Goal: Information Seeking & Learning: Learn about a topic

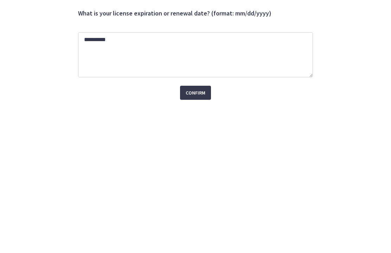
type textarea "**********"
click at [199, 146] on span "Confirm" at bounding box center [196, 150] width 20 height 8
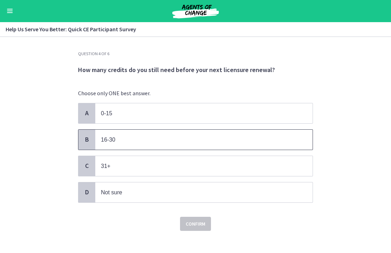
click at [119, 139] on p "16-30" at bounding box center [197, 140] width 192 height 9
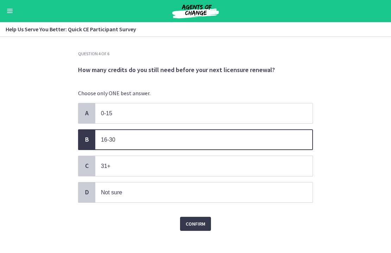
click at [207, 221] on button "Confirm" at bounding box center [195, 224] width 31 height 14
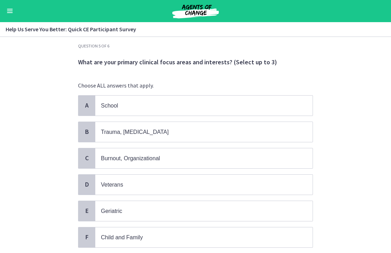
scroll to position [7, 0]
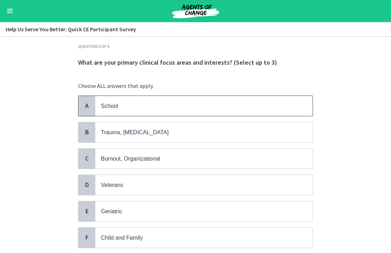
click at [291, 105] on p "School" at bounding box center [197, 106] width 192 height 9
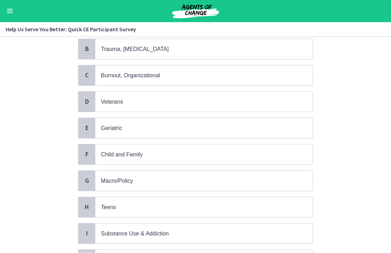
scroll to position [90, 0]
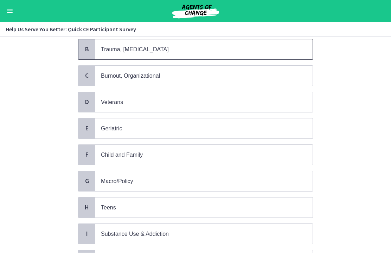
click at [278, 55] on span "Trauma, [MEDICAL_DATA]" at bounding box center [203, 50] width 217 height 20
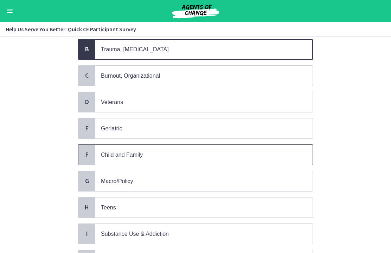
click at [216, 161] on span "Child and Family" at bounding box center [203, 155] width 217 height 20
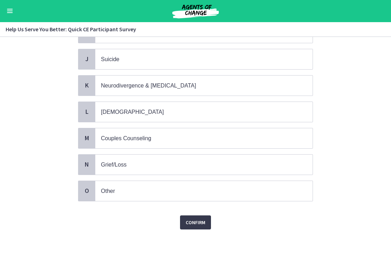
scroll to position [291, 0]
click at [199, 220] on span "Confirm" at bounding box center [196, 223] width 20 height 8
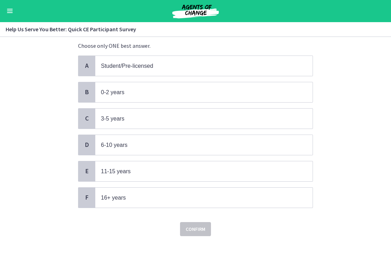
scroll to position [48, 0]
click at [225, 200] on span "16+ years" at bounding box center [203, 198] width 217 height 20
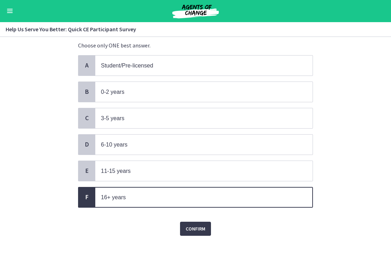
click at [201, 228] on span "Confirm" at bounding box center [196, 229] width 20 height 8
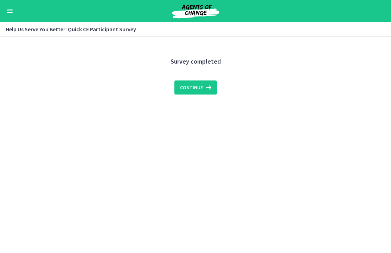
scroll to position [0, 0]
click at [209, 88] on icon at bounding box center [208, 88] width 10 height 8
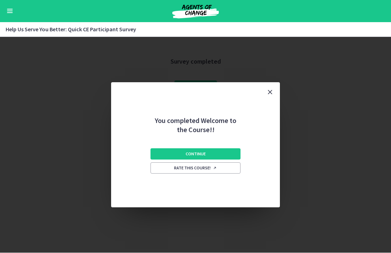
click at [225, 156] on button "Continue" at bounding box center [196, 154] width 90 height 11
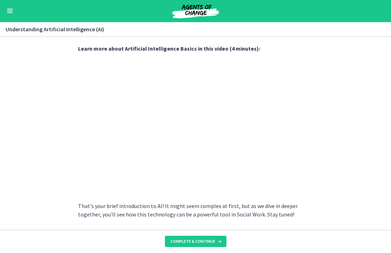
scroll to position [303, 0]
click at [348, 139] on section "AI is essentially a branch of computer science aiming to build machines that mi…" at bounding box center [195, 133] width 391 height 193
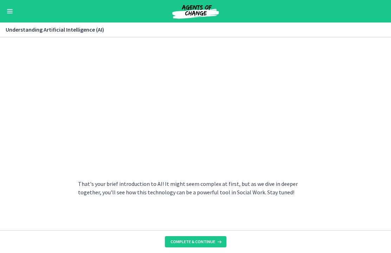
scroll to position [324, 0]
click at [203, 241] on span "Complete & continue" at bounding box center [193, 242] width 45 height 6
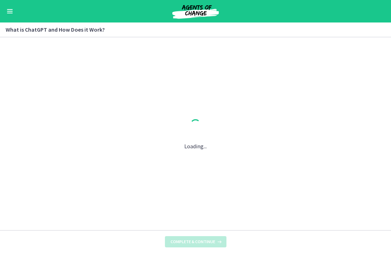
scroll to position [0, 0]
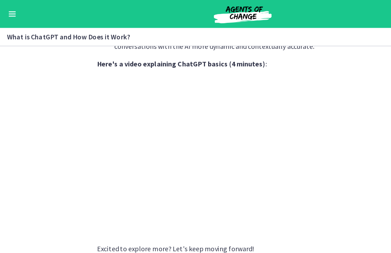
scroll to position [364, 0]
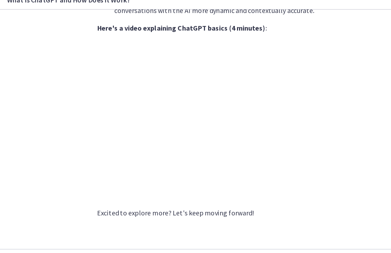
click at [209, 239] on span "Complete & continue" at bounding box center [193, 242] width 45 height 6
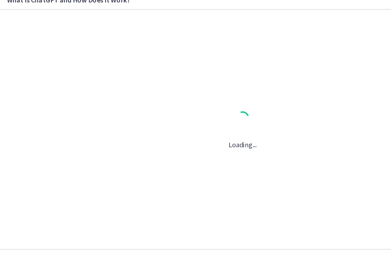
scroll to position [0, 0]
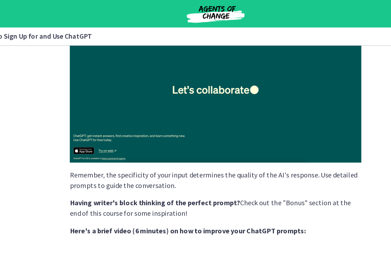
scroll to position [133, 0]
click at [270, 88] on img at bounding box center [195, 73] width 235 height 118
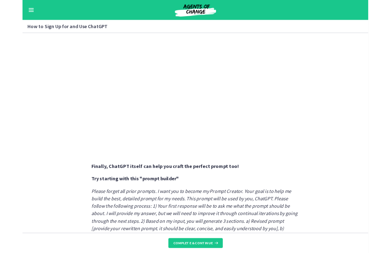
scroll to position [235, 0]
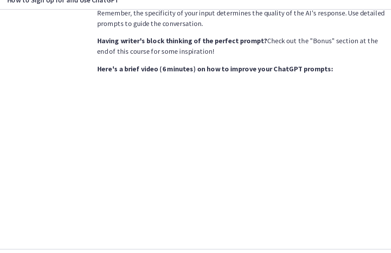
click at [179, 239] on span "Complete & continue" at bounding box center [193, 242] width 45 height 6
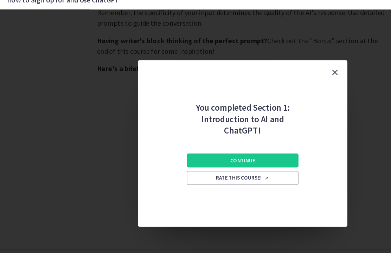
click at [228, 153] on button "Continue" at bounding box center [196, 158] width 90 height 11
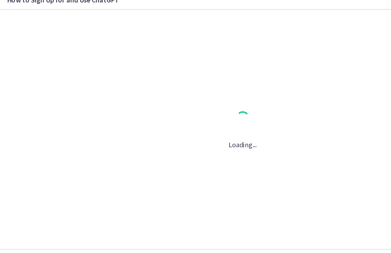
scroll to position [0, 0]
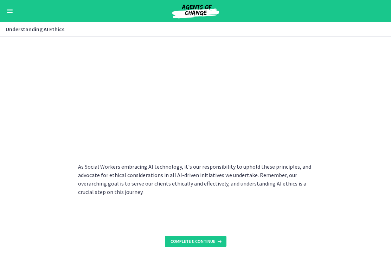
scroll to position [370, 0]
click at [205, 240] on span "Complete & continue" at bounding box center [193, 242] width 45 height 6
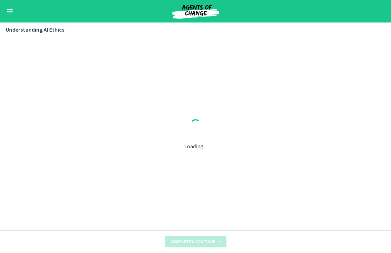
scroll to position [0, 0]
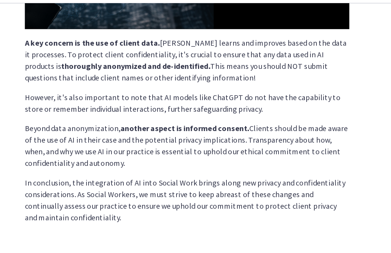
scroll to position [195, 0]
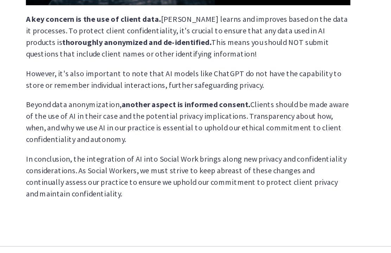
click at [215, 239] on icon at bounding box center [218, 242] width 7 height 6
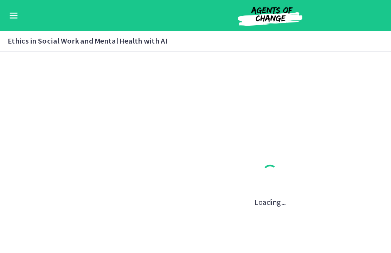
scroll to position [0, 0]
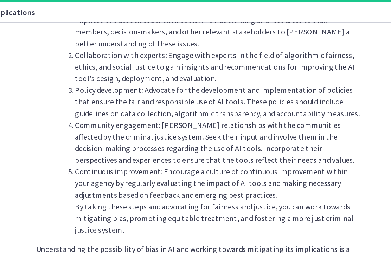
scroll to position [806, 0]
click at [267, 109] on section "AI systems like ChatGPT learn from vast amounts of data. If this data contains …" at bounding box center [195, 133] width 391 height 193
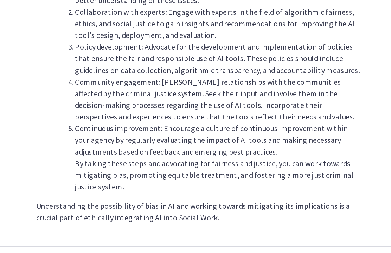
click at [171, 239] on span "Complete & continue" at bounding box center [193, 242] width 45 height 6
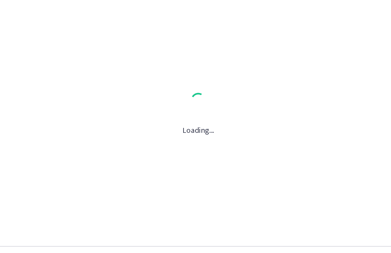
scroll to position [0, 0]
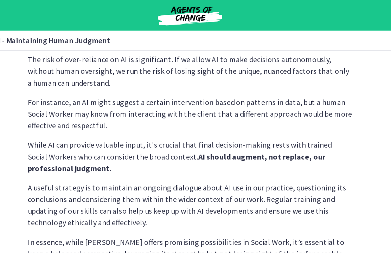
scroll to position [191, 0]
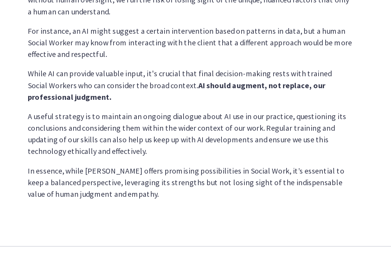
click at [171, 239] on span "Complete & continue" at bounding box center [193, 242] width 45 height 6
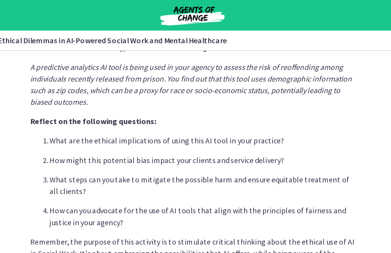
scroll to position [195, 0]
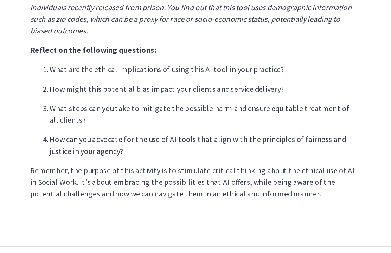
click at [165, 236] on button "Complete & continue" at bounding box center [196, 241] width 62 height 11
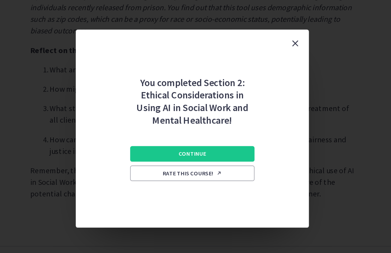
click at [166, 158] on button "Continue" at bounding box center [196, 163] width 90 height 11
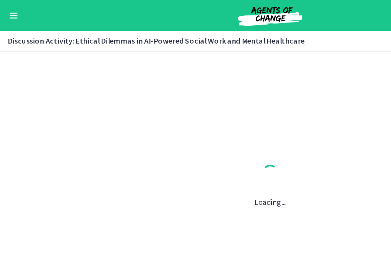
scroll to position [0, 0]
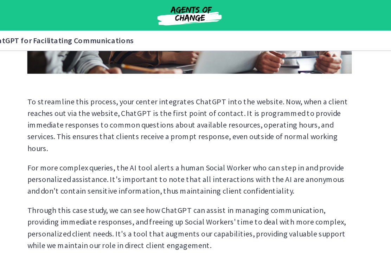
scroll to position [197, 0]
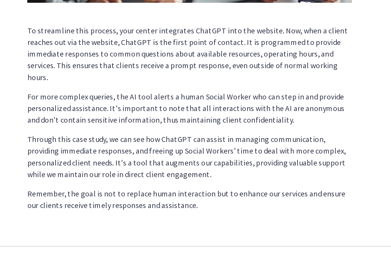
click at [215, 239] on icon at bounding box center [218, 242] width 7 height 6
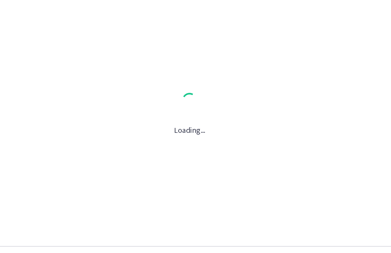
scroll to position [0, 0]
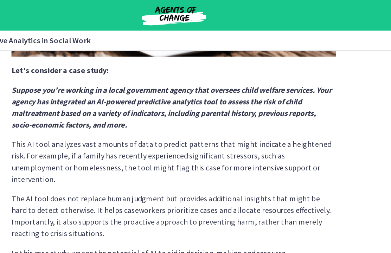
scroll to position [178, 0]
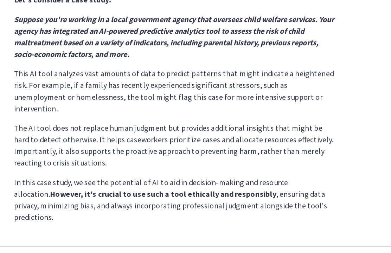
click at [171, 239] on span "Complete & continue" at bounding box center [193, 242] width 45 height 6
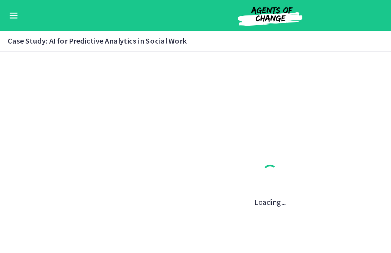
scroll to position [0, 0]
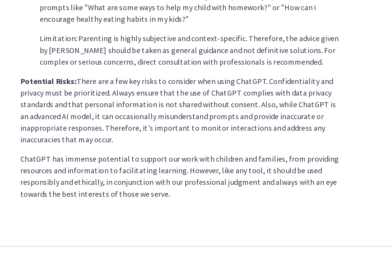
scroll to position [328, 0]
click at [171, 239] on span "Complete & continue" at bounding box center [193, 242] width 45 height 6
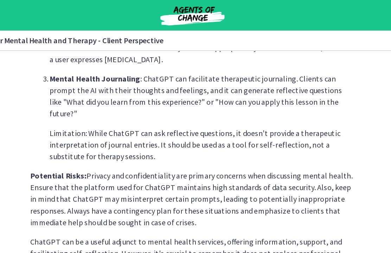
scroll to position [314, 0]
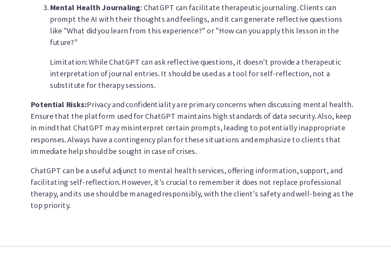
click at [171, 239] on span "Complete & continue" at bounding box center [193, 242] width 45 height 6
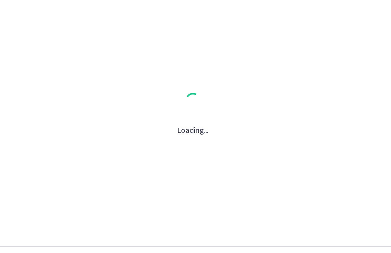
scroll to position [0, 0]
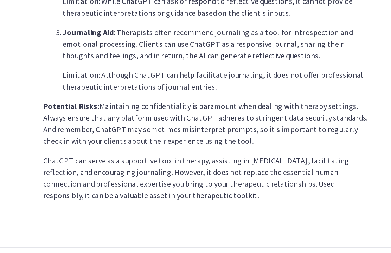
scroll to position [297, 0]
click at [171, 239] on span "Complete & continue" at bounding box center [193, 242] width 45 height 6
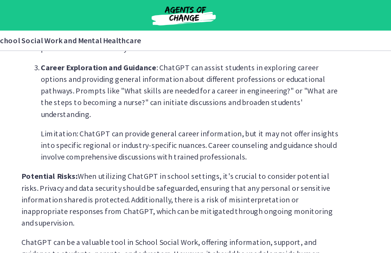
scroll to position [330, 0]
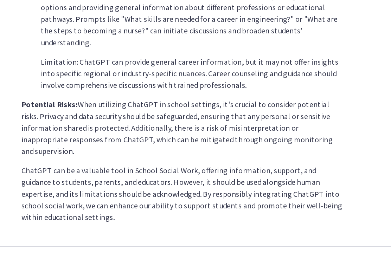
click at [165, 236] on button "Complete & continue" at bounding box center [196, 241] width 62 height 11
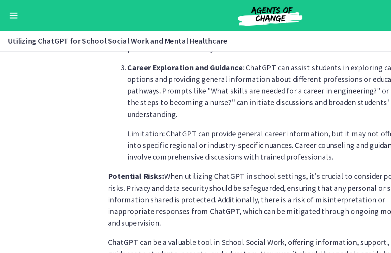
scroll to position [0, 0]
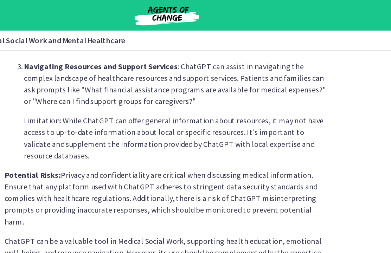
scroll to position [305, 0]
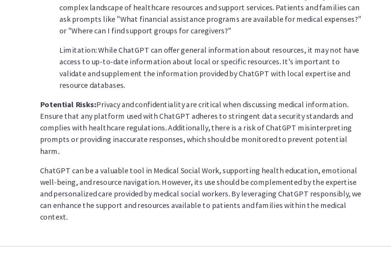
click at [171, 239] on span "Complete & continue" at bounding box center [193, 242] width 45 height 6
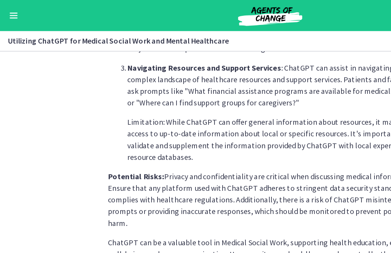
scroll to position [0, 0]
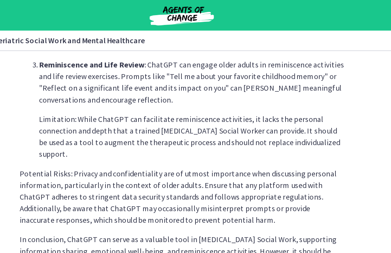
scroll to position [339, 0]
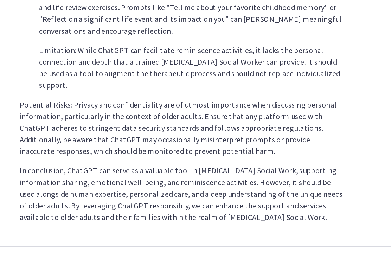
click at [215, 239] on icon at bounding box center [218, 242] width 7 height 6
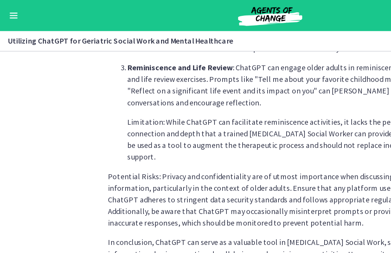
scroll to position [0, 0]
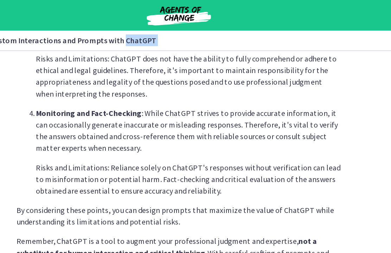
scroll to position [398, 0]
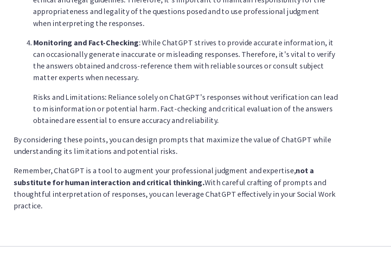
click at [171, 239] on span "Complete & continue" at bounding box center [193, 242] width 45 height 6
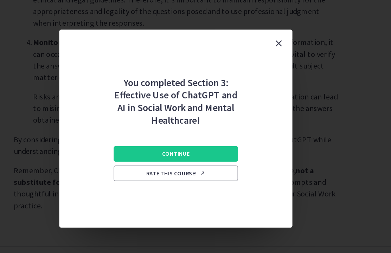
click at [186, 161] on span "Continue" at bounding box center [196, 164] width 20 height 6
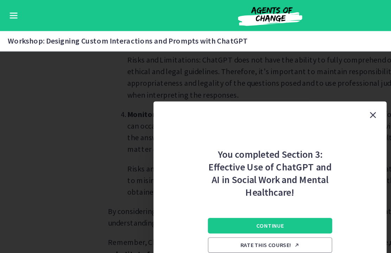
scroll to position [0, 0]
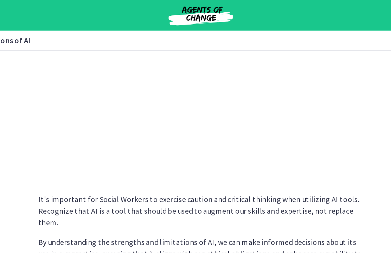
scroll to position [519, 0]
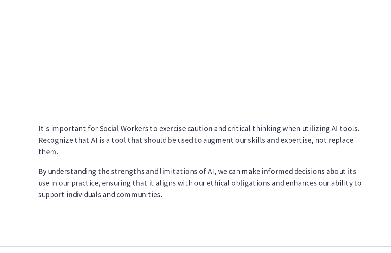
click at [171, 239] on span "Complete & continue" at bounding box center [193, 242] width 45 height 6
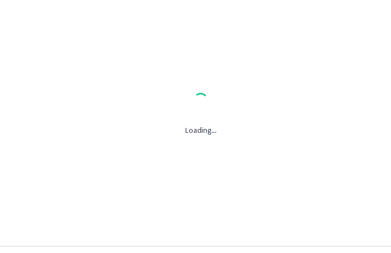
scroll to position [0, 0]
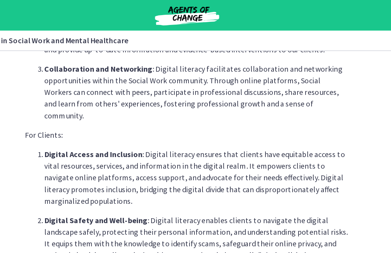
scroll to position [276, 0]
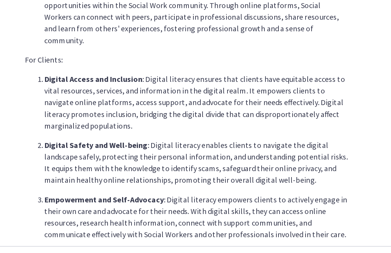
click at [171, 239] on span "Complete & continue" at bounding box center [193, 242] width 45 height 6
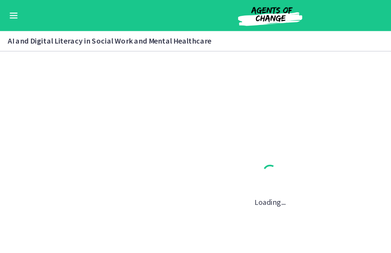
scroll to position [0, 0]
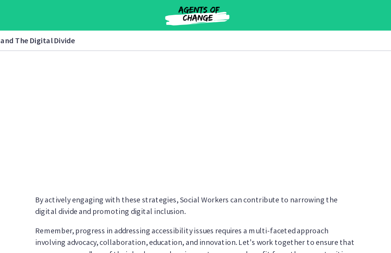
scroll to position [617, 0]
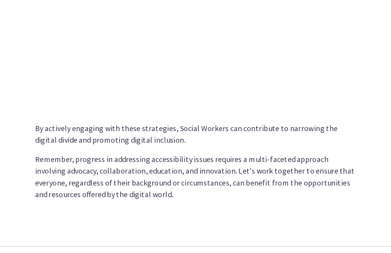
click at [171, 239] on span "Complete & continue" at bounding box center [193, 242] width 45 height 6
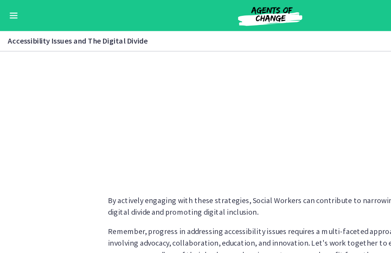
scroll to position [0, 0]
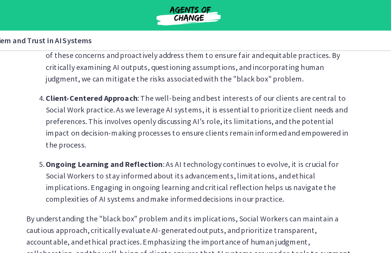
scroll to position [364, 0]
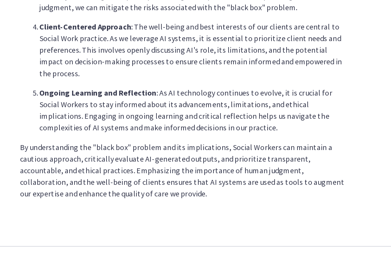
click at [171, 239] on span "Complete & continue" at bounding box center [193, 242] width 45 height 6
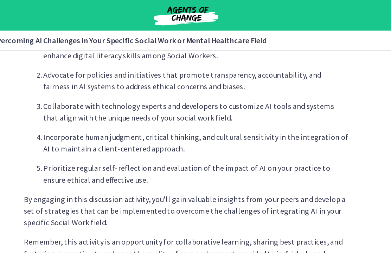
scroll to position [449, 0]
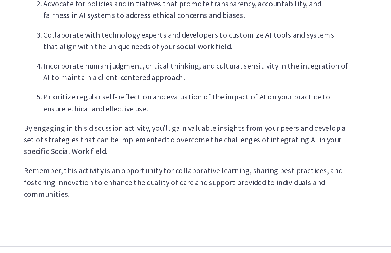
click at [165, 236] on button "Complete & continue" at bounding box center [196, 241] width 62 height 11
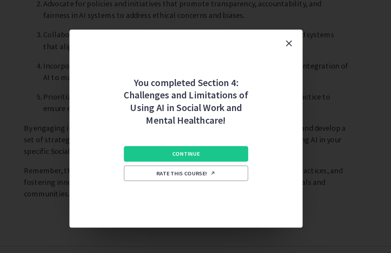
click at [166, 158] on button "Continue" at bounding box center [196, 163] width 90 height 11
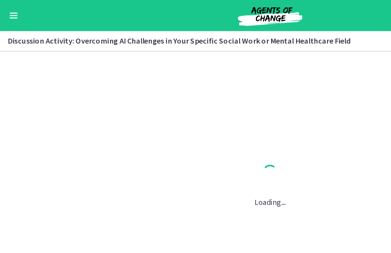
scroll to position [0, 0]
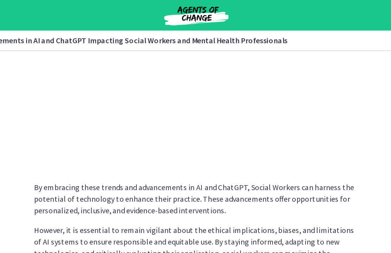
scroll to position [586, 0]
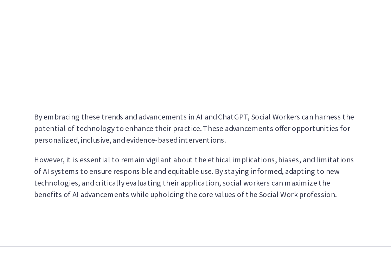
click at [171, 239] on span "Complete & continue" at bounding box center [193, 242] width 45 height 6
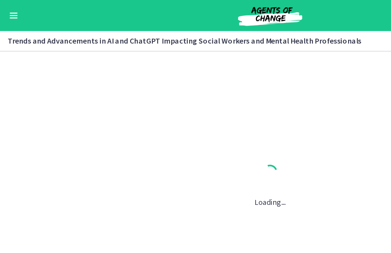
scroll to position [0, 0]
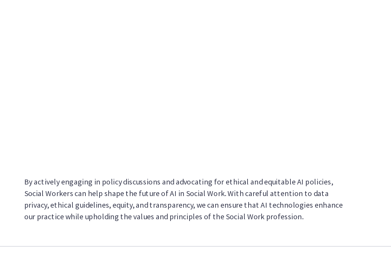
scroll to position [640, 0]
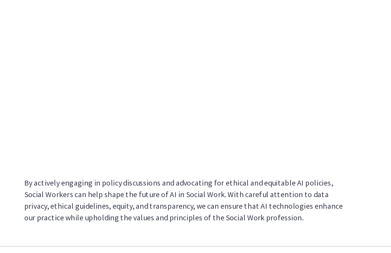
click at [215, 239] on icon at bounding box center [218, 242] width 7 height 6
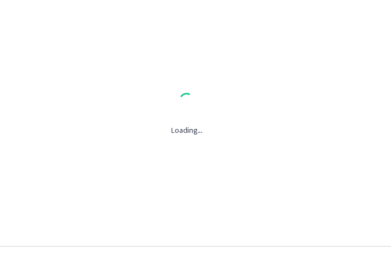
scroll to position [0, 0]
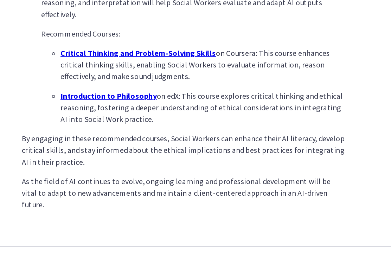
scroll to position [516, 0]
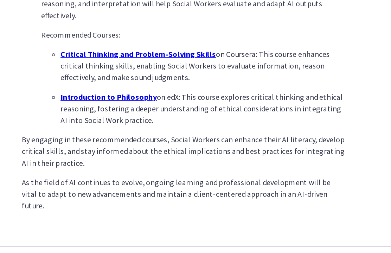
click at [171, 239] on span "Complete & continue" at bounding box center [193, 242] width 45 height 6
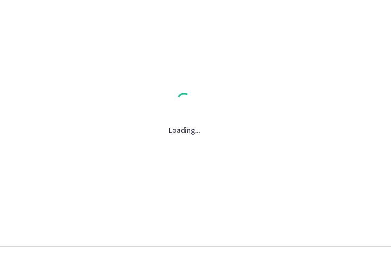
scroll to position [0, 0]
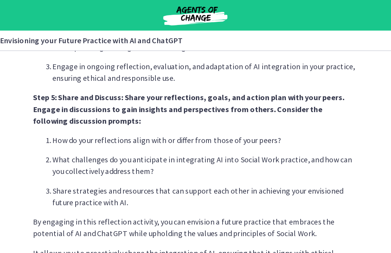
scroll to position [612, 0]
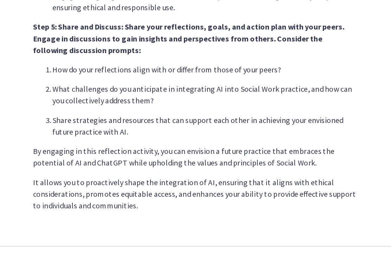
click at [215, 239] on icon at bounding box center [218, 242] width 7 height 6
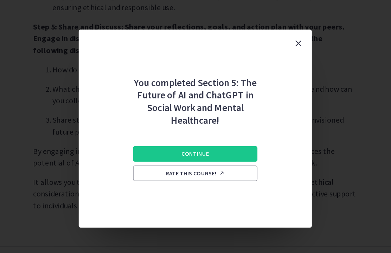
click at [172, 158] on button "Continue" at bounding box center [196, 163] width 90 height 11
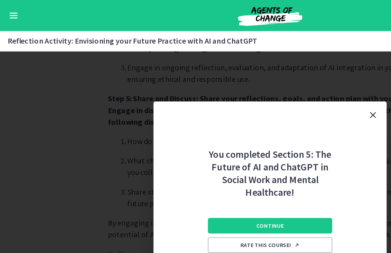
scroll to position [0, 0]
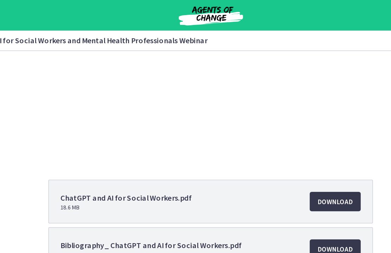
scroll to position [81, 0]
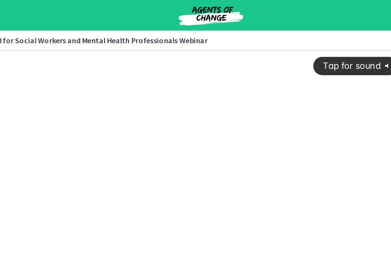
click at [237, 134] on div "Tap for sound @keyframes VOLUME_SMALL_WAVE_FLASH { 0% { opacity: 0; } 33% { opa…" at bounding box center [136, 122] width 280 height 142
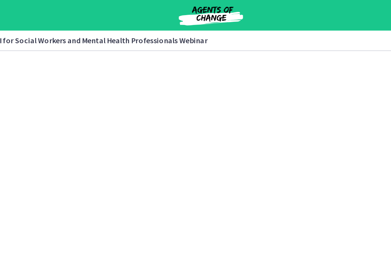
scroll to position [0, 0]
click at [253, 113] on div at bounding box center [136, 127] width 280 height 153
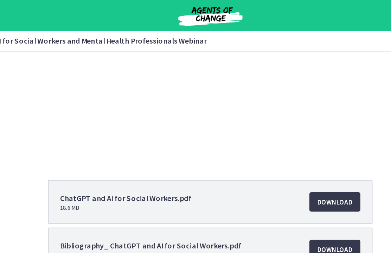
scroll to position [76, 0]
click at [195, 67] on div at bounding box center [136, 23] width 280 height 153
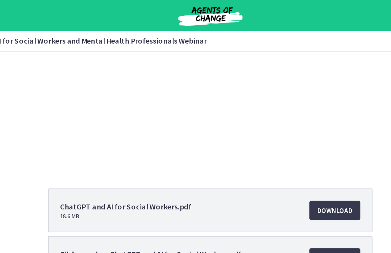
scroll to position [54, 0]
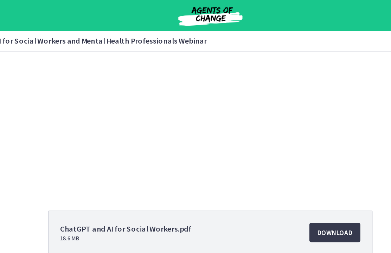
click at [187, 92] on div at bounding box center [136, 53] width 280 height 153
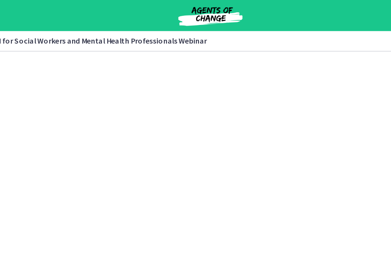
scroll to position [4, 0]
click at [252, 107] on div at bounding box center [136, 122] width 280 height 153
click at [220, 105] on div at bounding box center [136, 122] width 280 height 153
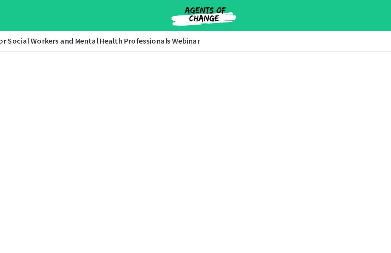
click at [227, 135] on div at bounding box center [129, 122] width 280 height 153
click at [227, 121] on div at bounding box center [129, 122] width 280 height 153
click at [181, 109] on div at bounding box center [129, 106] width 280 height 153
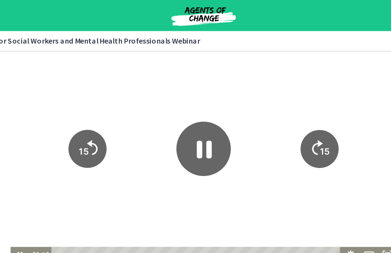
scroll to position [0, 0]
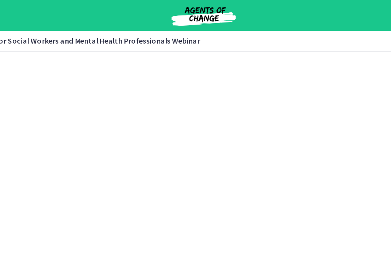
click at [156, 150] on div at bounding box center [129, 127] width 280 height 153
click at [214, 119] on div at bounding box center [129, 127] width 280 height 153
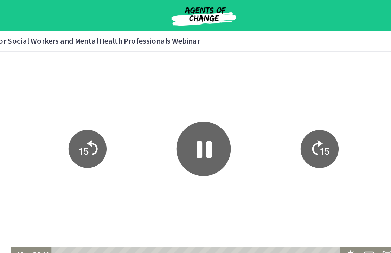
click at [215, 120] on icon "15" at bounding box center [212, 121] width 27 height 27
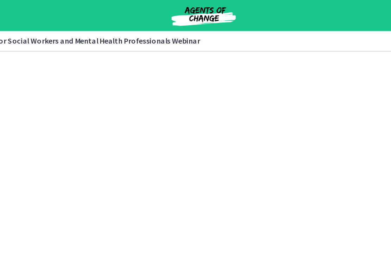
click at [170, 162] on div at bounding box center [129, 127] width 280 height 153
click at [182, 160] on div at bounding box center [129, 127] width 280 height 153
click at [219, 122] on div at bounding box center [129, 127] width 280 height 153
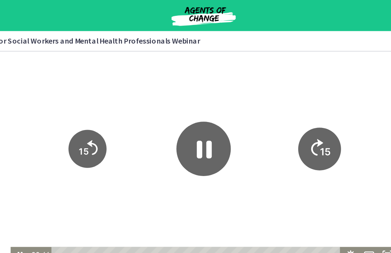
click at [216, 125] on tspan "15" at bounding box center [217, 124] width 8 height 9
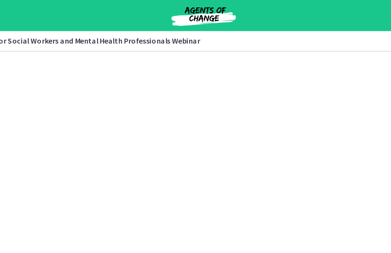
click at [250, 91] on div at bounding box center [129, 127] width 280 height 153
click at [237, 88] on div at bounding box center [129, 127] width 280 height 153
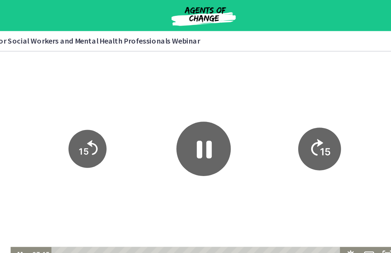
click at [217, 112] on icon "15" at bounding box center [213, 122] width 31 height 31
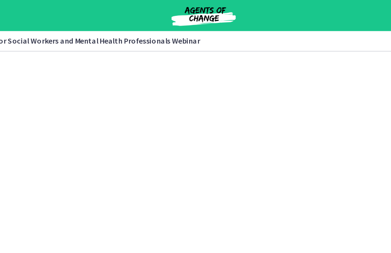
click at [188, 83] on div at bounding box center [129, 127] width 280 height 153
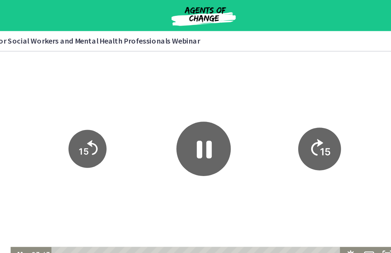
click at [213, 111] on icon "15" at bounding box center [213, 122] width 31 height 31
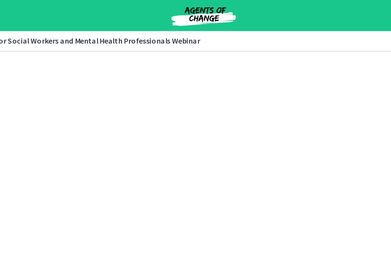
click at [174, 156] on div at bounding box center [129, 127] width 280 height 153
click at [250, 121] on div at bounding box center [129, 127] width 280 height 153
click at [263, 111] on div at bounding box center [129, 127] width 280 height 153
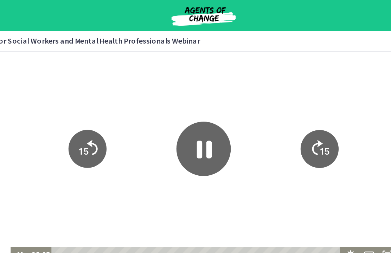
click at [216, 126] on tspan "15" at bounding box center [216, 123] width 7 height 7
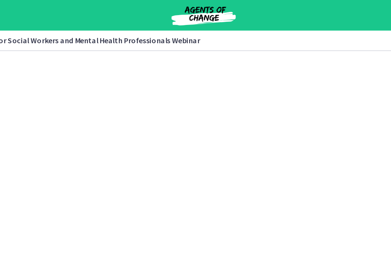
click at [250, 150] on div at bounding box center [129, 127] width 280 height 153
click at [252, 151] on div at bounding box center [129, 127] width 280 height 153
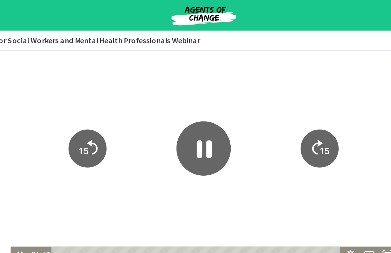
click at [216, 121] on tspan "15" at bounding box center [216, 123] width 7 height 7
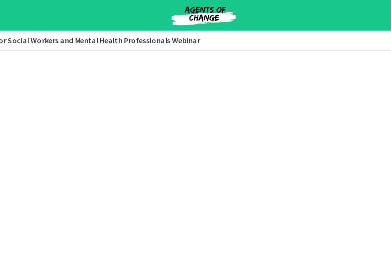
click at [256, 149] on div at bounding box center [129, 127] width 280 height 153
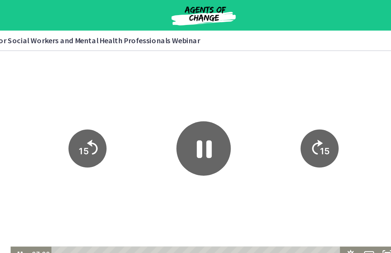
click at [219, 121] on tspan "15" at bounding box center [216, 123] width 7 height 7
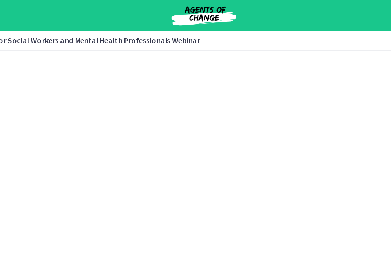
click at [255, 157] on div at bounding box center [129, 127] width 280 height 153
click at [243, 160] on div at bounding box center [129, 127] width 280 height 153
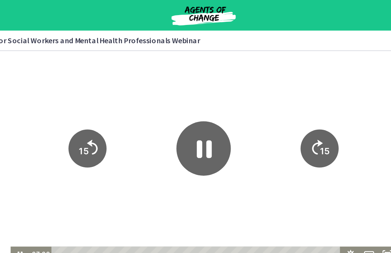
click at [221, 121] on icon "15" at bounding box center [212, 121] width 27 height 27
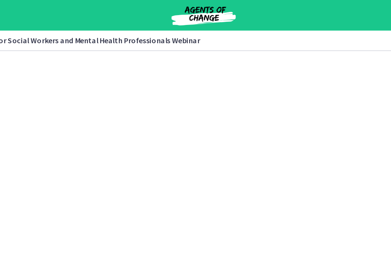
click at [230, 174] on div at bounding box center [129, 127] width 280 height 153
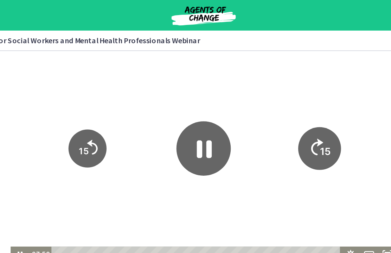
click at [222, 122] on icon "15" at bounding box center [213, 121] width 31 height 31
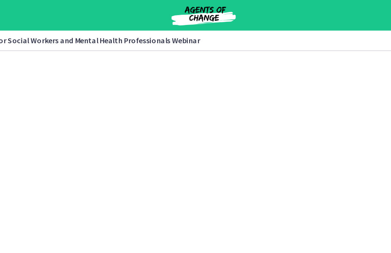
click at [235, 161] on div at bounding box center [129, 127] width 280 height 153
click at [245, 162] on div at bounding box center [129, 127] width 280 height 153
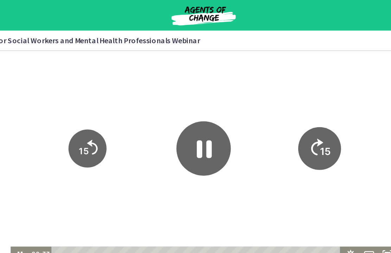
click at [213, 119] on icon "Skip ahead 15 seconds" at bounding box center [211, 121] width 9 height 12
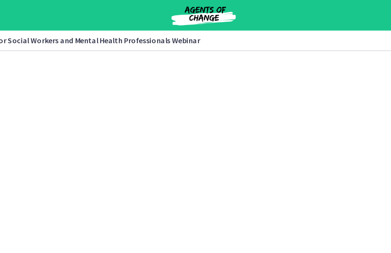
click at [248, 154] on div at bounding box center [129, 127] width 280 height 153
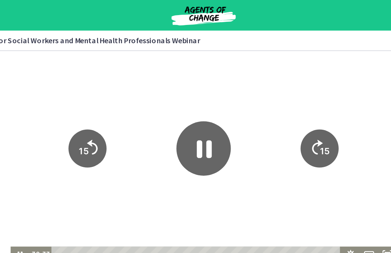
click at [213, 120] on icon "15" at bounding box center [212, 121] width 27 height 27
click at [219, 121] on tspan "15" at bounding box center [216, 123] width 7 height 7
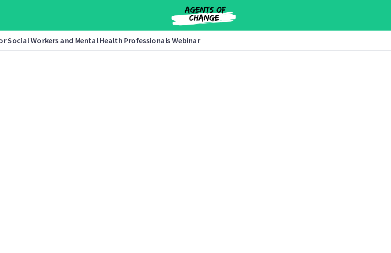
click at [249, 173] on div at bounding box center [129, 127] width 280 height 153
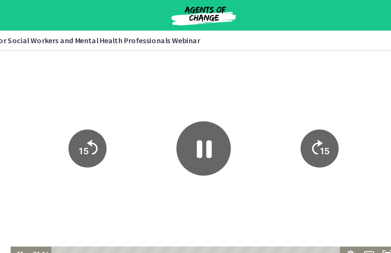
click at [218, 115] on icon "15" at bounding box center [212, 121] width 27 height 27
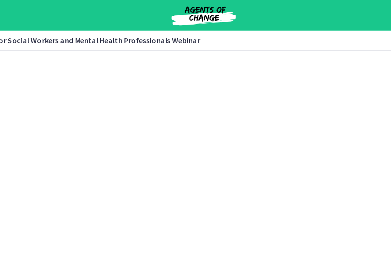
click at [246, 149] on div at bounding box center [129, 127] width 280 height 153
click at [242, 141] on div at bounding box center [129, 127] width 280 height 153
click at [185, 173] on div at bounding box center [129, 127] width 280 height 153
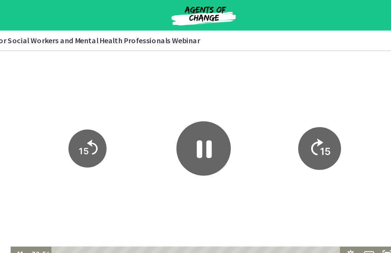
click at [215, 123] on tspan "15" at bounding box center [217, 124] width 8 height 9
click at [218, 122] on tspan "15" at bounding box center [216, 123] width 7 height 7
click at [218, 124] on tspan "15" at bounding box center [216, 123] width 7 height 7
click at [221, 122] on icon "15" at bounding box center [212, 121] width 27 height 27
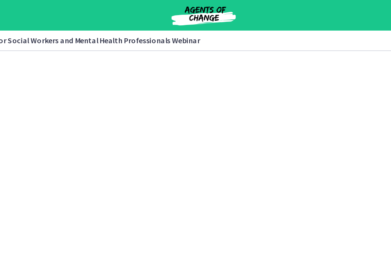
click at [190, 170] on div at bounding box center [129, 127] width 280 height 153
click at [252, 126] on div at bounding box center [129, 127] width 280 height 153
click at [185, 176] on div at bounding box center [129, 127] width 280 height 153
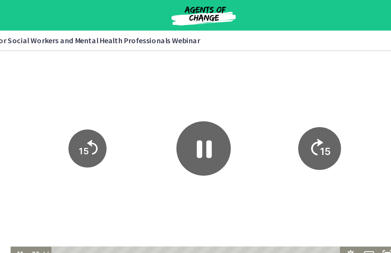
click at [217, 120] on tspan "15" at bounding box center [217, 124] width 8 height 9
click at [218, 125] on tspan "15" at bounding box center [217, 124] width 8 height 9
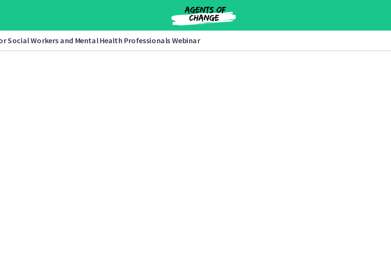
click at [196, 171] on div at bounding box center [129, 127] width 280 height 153
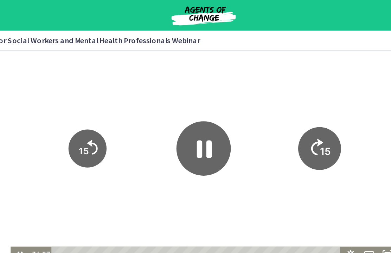
click at [214, 124] on tspan "15" at bounding box center [217, 124] width 8 height 9
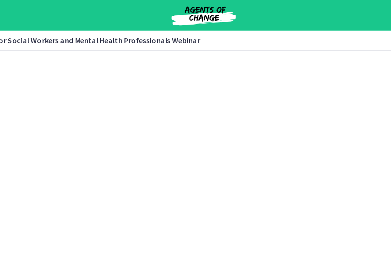
click at [215, 123] on div at bounding box center [129, 127] width 280 height 153
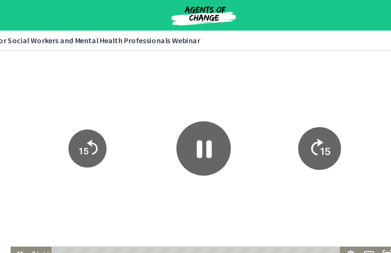
click at [214, 125] on tspan "15" at bounding box center [217, 124] width 8 height 9
click at [215, 125] on tspan "15" at bounding box center [216, 123] width 7 height 7
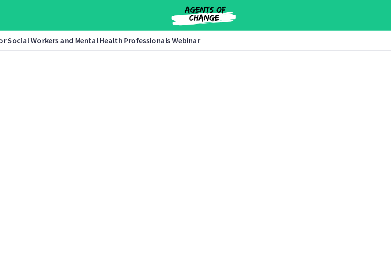
click at [193, 160] on div at bounding box center [129, 127] width 280 height 153
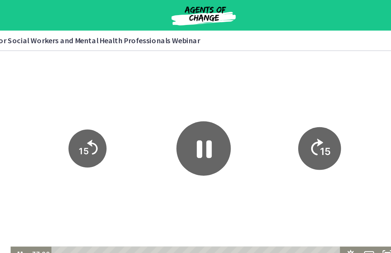
click at [214, 124] on tspan "15" at bounding box center [217, 124] width 8 height 9
click at [220, 126] on tspan "15" at bounding box center [217, 124] width 8 height 9
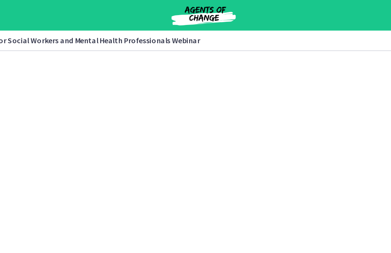
click at [192, 162] on div at bounding box center [129, 127] width 280 height 153
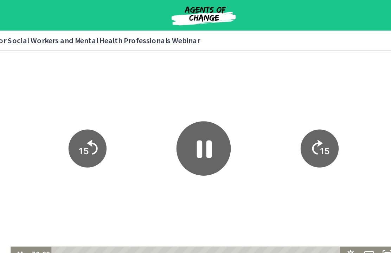
click at [218, 123] on tspan "15" at bounding box center [216, 123] width 7 height 7
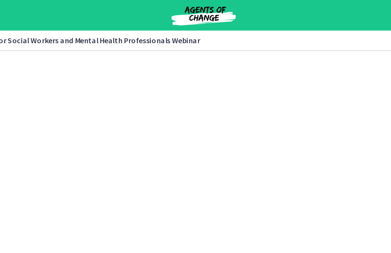
click at [181, 173] on div at bounding box center [129, 127] width 280 height 153
click at [226, 168] on div at bounding box center [129, 127] width 280 height 153
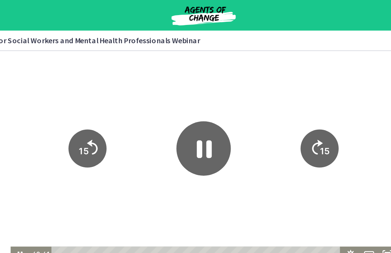
click at [213, 122] on text "15" at bounding box center [216, 123] width 7 height 7
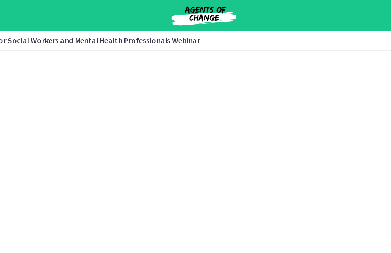
click at [213, 173] on div at bounding box center [129, 127] width 280 height 153
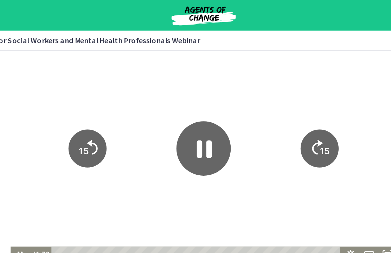
click at [215, 124] on tspan "15" at bounding box center [216, 123] width 7 height 7
click at [212, 121] on icon "15" at bounding box center [212, 121] width 27 height 27
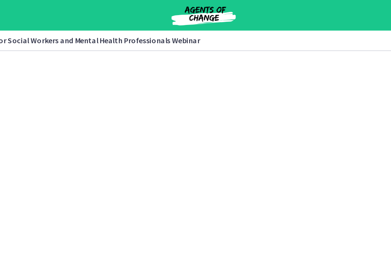
click at [242, 122] on div at bounding box center [129, 127] width 280 height 153
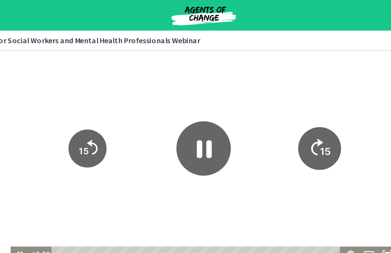
click at [209, 124] on icon "15" at bounding box center [213, 121] width 31 height 31
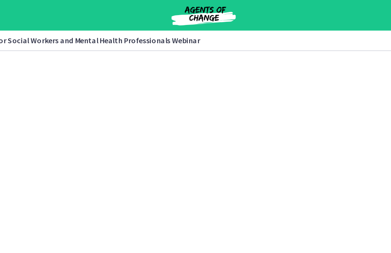
click at [217, 121] on div at bounding box center [129, 127] width 280 height 153
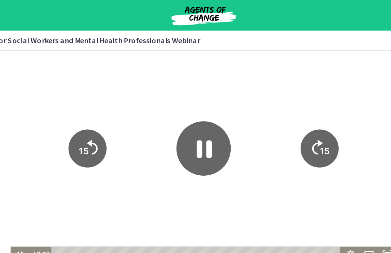
click at [219, 117] on icon "15" at bounding box center [212, 121] width 27 height 27
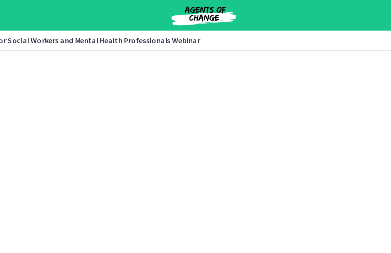
click at [229, 154] on div at bounding box center [129, 127] width 280 height 153
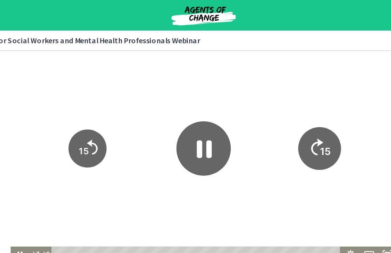
click at [215, 118] on icon "Skip ahead 15 seconds" at bounding box center [211, 121] width 9 height 12
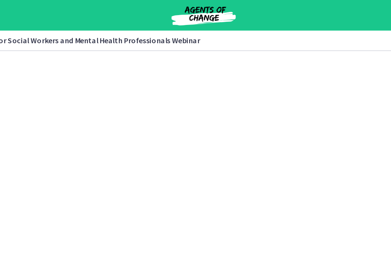
click at [219, 153] on div at bounding box center [129, 127] width 280 height 153
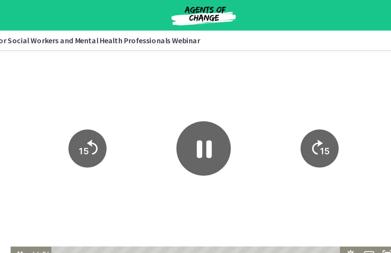
click at [221, 116] on icon "15" at bounding box center [212, 121] width 27 height 27
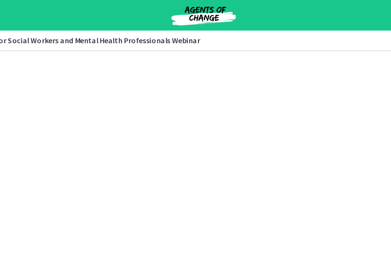
click at [212, 157] on div at bounding box center [129, 127] width 280 height 153
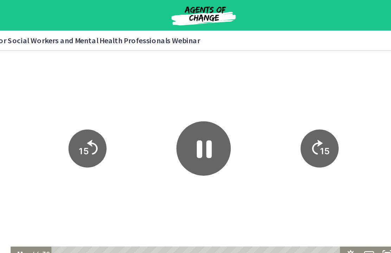
click at [218, 125] on tspan "15" at bounding box center [216, 123] width 7 height 7
click at [217, 121] on tspan "15" at bounding box center [216, 123] width 7 height 7
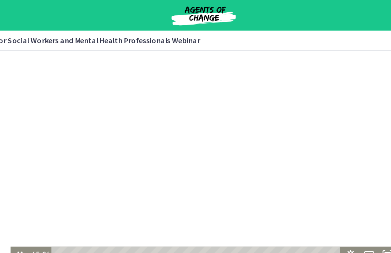
click at [212, 157] on div at bounding box center [129, 127] width 280 height 153
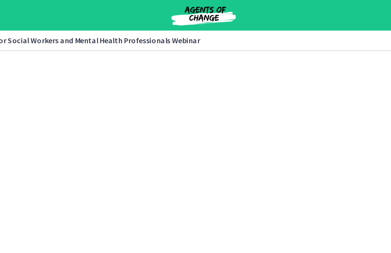
click at [213, 154] on div at bounding box center [129, 127] width 280 height 153
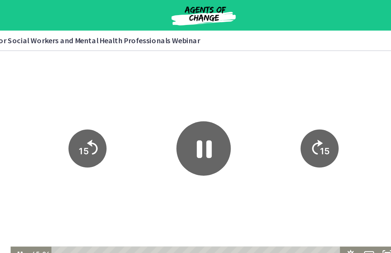
click at [218, 120] on tspan "15" at bounding box center [216, 123] width 7 height 7
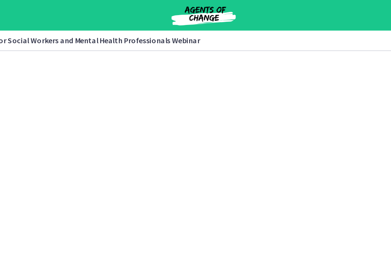
click at [224, 171] on div at bounding box center [129, 127] width 280 height 153
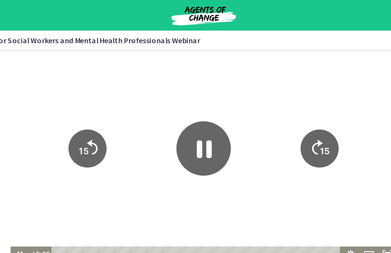
click at [217, 123] on tspan "15" at bounding box center [216, 123] width 7 height 7
click at [218, 121] on tspan "15" at bounding box center [216, 123] width 7 height 7
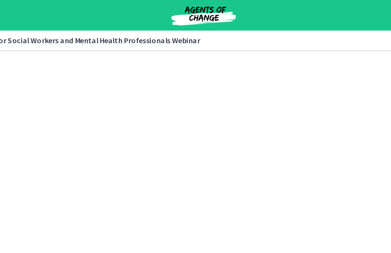
click at [237, 164] on div at bounding box center [129, 127] width 280 height 153
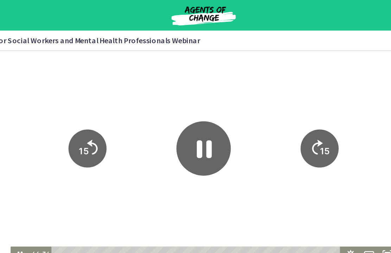
click at [214, 115] on icon "15" at bounding box center [212, 121] width 27 height 27
click at [216, 115] on icon "15" at bounding box center [212, 121] width 27 height 27
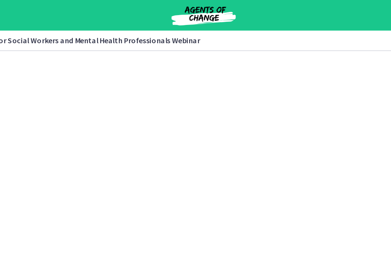
click at [252, 160] on div at bounding box center [129, 127] width 280 height 153
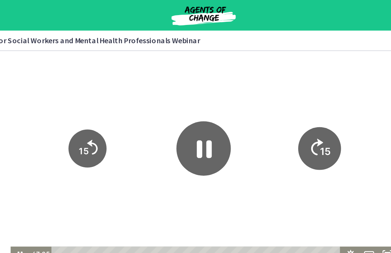
click at [222, 117] on icon "15" at bounding box center [213, 121] width 31 height 31
click at [221, 122] on tspan "15" at bounding box center [217, 124] width 8 height 9
click at [219, 123] on tspan "15" at bounding box center [217, 124] width 8 height 9
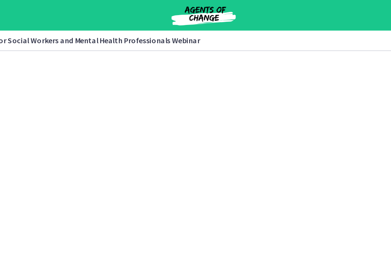
click at [226, 157] on div at bounding box center [129, 127] width 280 height 153
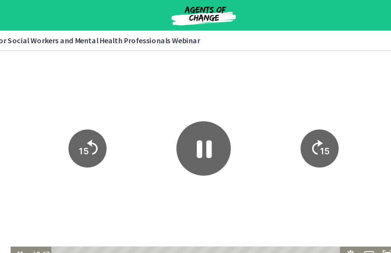
click at [217, 128] on icon "15" at bounding box center [212, 121] width 27 height 27
click at [217, 124] on tspan "15" at bounding box center [216, 123] width 7 height 7
click at [218, 126] on tspan "15" at bounding box center [217, 124] width 8 height 9
click at [220, 123] on tspan "15" at bounding box center [216, 123] width 7 height 7
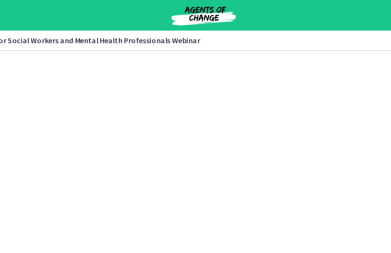
scroll to position [21, 0]
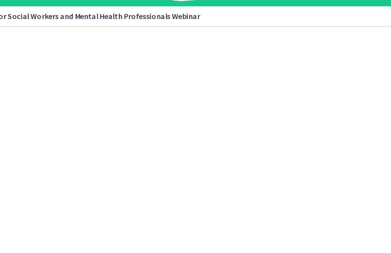
click at [250, 124] on div at bounding box center [129, 102] width 280 height 153
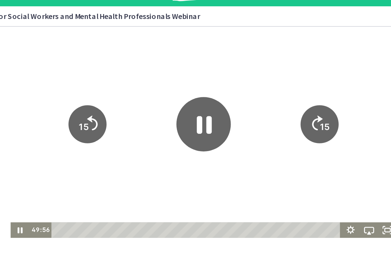
scroll to position [0, 0]
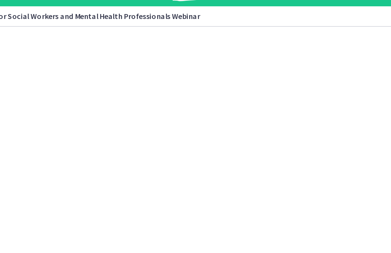
click at [243, 134] on div at bounding box center [129, 102] width 280 height 153
click at [227, 132] on div at bounding box center [129, 102] width 280 height 153
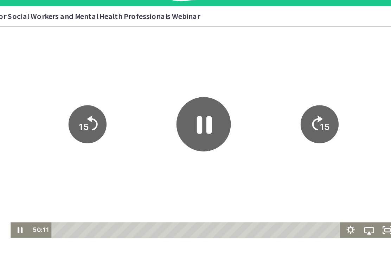
click at [217, 97] on tspan "15" at bounding box center [216, 98] width 7 height 7
click at [219, 99] on tspan "15" at bounding box center [217, 99] width 8 height 9
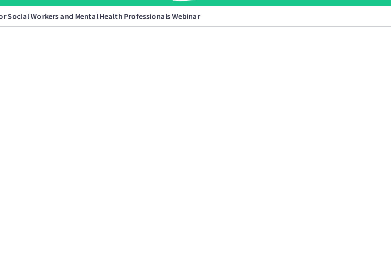
click at [219, 99] on div at bounding box center [129, 102] width 280 height 153
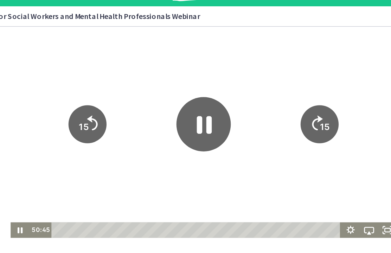
click at [216, 101] on tspan "15" at bounding box center [216, 98] width 7 height 7
click at [219, 103] on tspan "15" at bounding box center [217, 99] width 8 height 9
click at [216, 101] on tspan "15" at bounding box center [216, 98] width 7 height 7
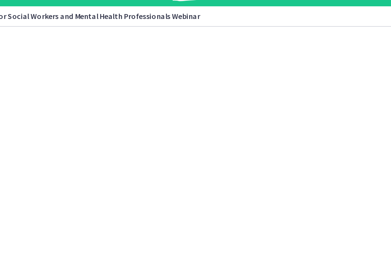
click at [219, 103] on div at bounding box center [129, 102] width 280 height 153
click at [247, 125] on div at bounding box center [129, 102] width 280 height 153
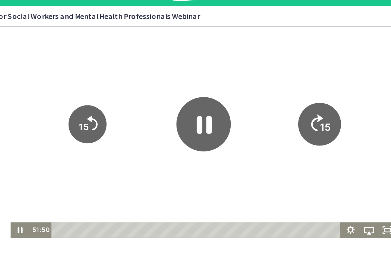
click at [214, 103] on tspan "15" at bounding box center [217, 99] width 8 height 9
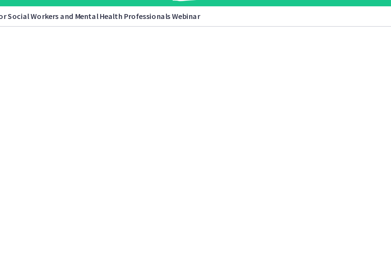
click at [233, 135] on div at bounding box center [129, 102] width 280 height 153
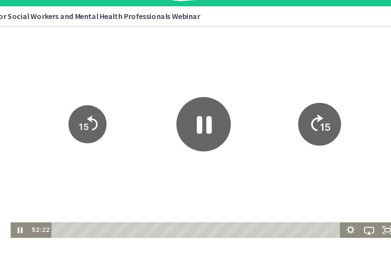
click at [218, 102] on tspan "15" at bounding box center [217, 99] width 8 height 9
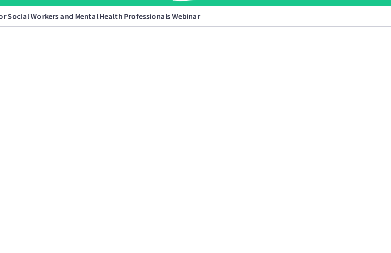
click at [216, 127] on div at bounding box center [129, 102] width 280 height 153
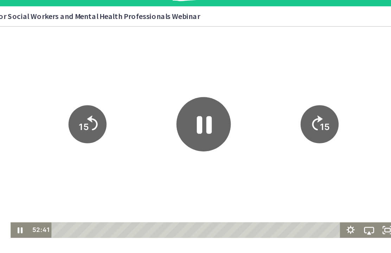
click at [219, 99] on tspan "15" at bounding box center [216, 98] width 7 height 7
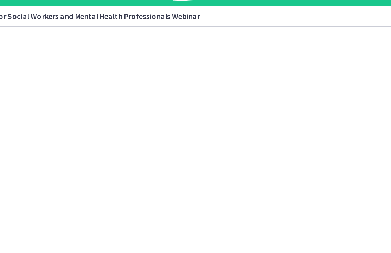
click at [215, 131] on div at bounding box center [129, 102] width 280 height 153
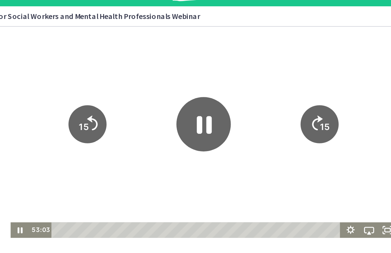
click at [218, 102] on tspan "15" at bounding box center [216, 98] width 7 height 7
click at [219, 99] on tspan "15" at bounding box center [217, 99] width 8 height 9
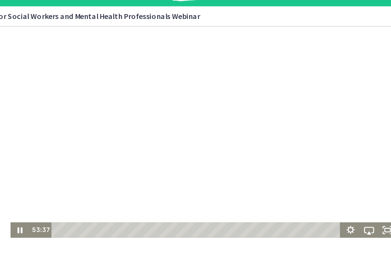
click at [219, 132] on div at bounding box center [129, 102] width 280 height 153
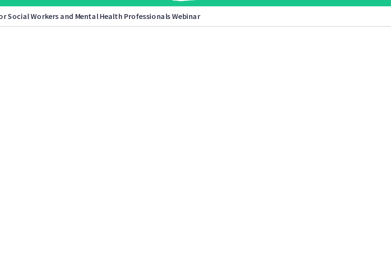
click at [224, 140] on div at bounding box center [129, 102] width 280 height 153
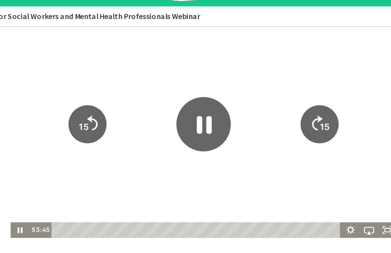
click at [217, 96] on tspan "15" at bounding box center [216, 98] width 7 height 7
click at [213, 97] on icon "15" at bounding box center [213, 97] width 31 height 31
click at [215, 98] on tspan "15" at bounding box center [216, 98] width 7 height 7
click at [214, 101] on tspan "15" at bounding box center [216, 98] width 7 height 7
click at [217, 103] on tspan "15" at bounding box center [216, 98] width 7 height 7
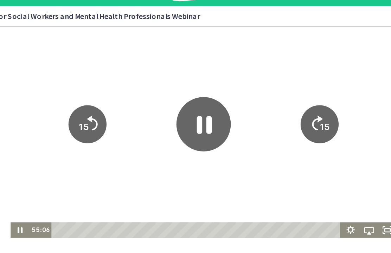
click at [215, 99] on tspan "15" at bounding box center [216, 98] width 7 height 7
click at [216, 102] on tspan "15" at bounding box center [216, 98] width 7 height 7
click at [216, 98] on tspan "15" at bounding box center [216, 98] width 7 height 7
click at [219, 99] on tspan "15" at bounding box center [216, 98] width 7 height 7
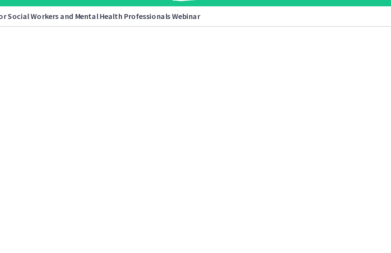
click at [224, 127] on div at bounding box center [129, 102] width 280 height 153
click at [218, 133] on div at bounding box center [129, 102] width 280 height 153
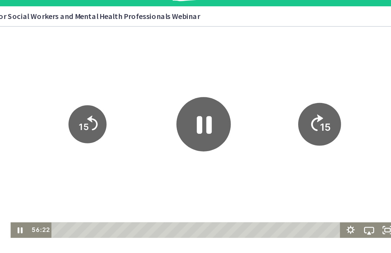
click at [219, 101] on tspan "15" at bounding box center [217, 99] width 8 height 9
click at [216, 100] on tspan "15" at bounding box center [217, 99] width 8 height 9
click at [214, 99] on tspan "15" at bounding box center [217, 99] width 8 height 9
click at [217, 99] on tspan "15" at bounding box center [217, 99] width 8 height 9
click at [215, 100] on tspan "15" at bounding box center [216, 98] width 7 height 7
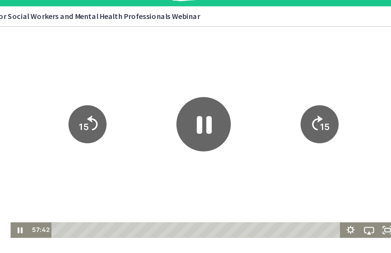
click at [217, 99] on tspan "15" at bounding box center [216, 98] width 7 height 7
click at [217, 98] on tspan "15" at bounding box center [216, 98] width 7 height 7
click at [216, 99] on tspan "15" at bounding box center [217, 99] width 8 height 9
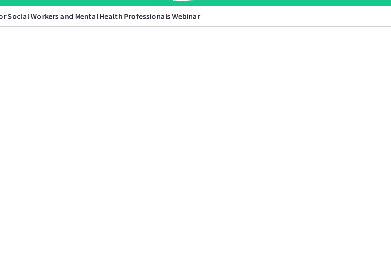
click at [236, 125] on div at bounding box center [129, 102] width 280 height 153
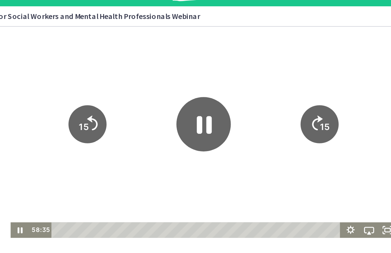
click at [220, 119] on div at bounding box center [129, 102] width 280 height 153
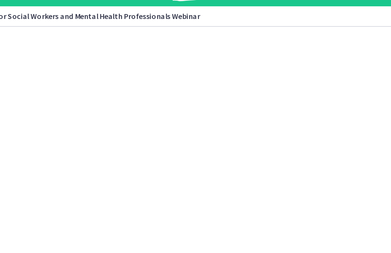
click at [228, 134] on div at bounding box center [129, 102] width 280 height 153
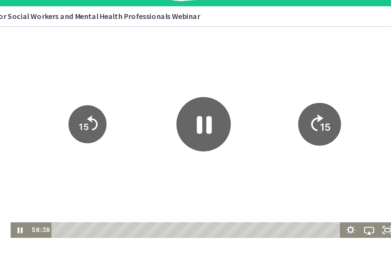
click at [217, 99] on tspan "15" at bounding box center [217, 99] width 8 height 9
click at [217, 98] on tspan "15" at bounding box center [216, 98] width 7 height 7
click at [218, 95] on tspan "15" at bounding box center [217, 99] width 8 height 9
click at [217, 94] on icon "15" at bounding box center [213, 97] width 31 height 31
click at [213, 97] on text "15" at bounding box center [216, 98] width 7 height 7
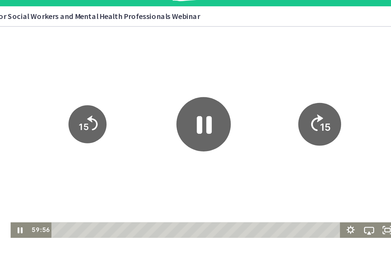
click at [216, 91] on icon "15" at bounding box center [213, 97] width 31 height 31
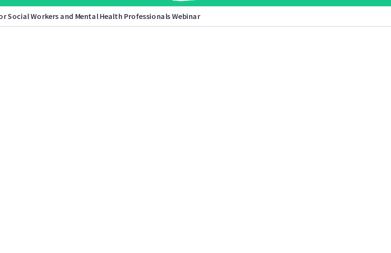
click at [241, 143] on div at bounding box center [129, 102] width 280 height 153
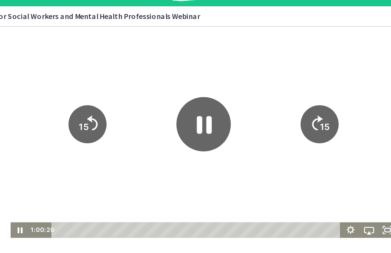
click at [217, 94] on icon "15" at bounding box center [212, 96] width 27 height 27
click at [217, 96] on tspan "15" at bounding box center [216, 98] width 7 height 7
click at [216, 95] on tspan "15" at bounding box center [217, 99] width 8 height 9
click at [215, 98] on tspan "15" at bounding box center [216, 98] width 7 height 7
click at [216, 98] on tspan "15" at bounding box center [216, 98] width 7 height 7
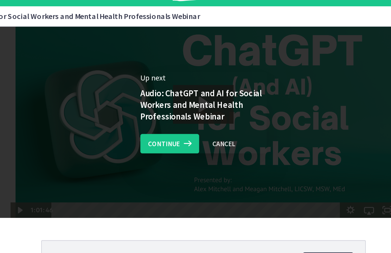
scroll to position [12, 0]
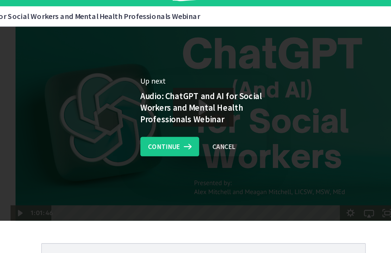
click at [156, 120] on span "Continue" at bounding box center [167, 124] width 23 height 8
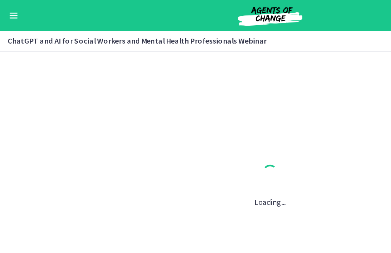
scroll to position [0, 0]
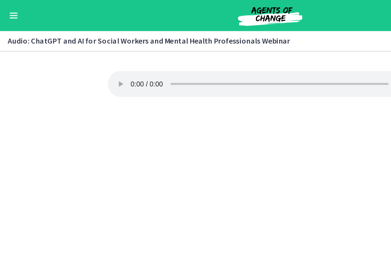
click at [91, 53] on audio "Your browser doesn't support the audio element. Download it here" at bounding box center [195, 60] width 235 height 19
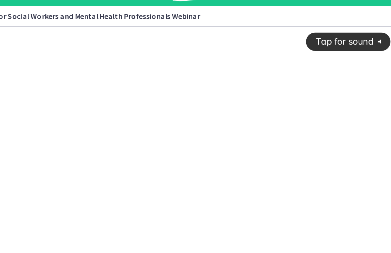
scroll to position [-1, 0]
click at [219, 128] on div "Tap for sound @keyframes VOLUME_SMALL_WAVE_FLASH { 0% { opacity: 0; } 33% { opa…" at bounding box center [129, 97] width 280 height 142
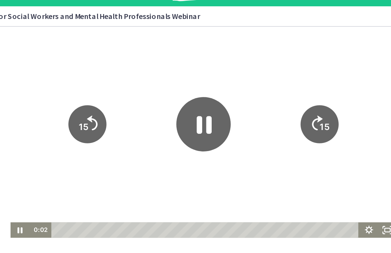
scroll to position [0, 0]
click at [219, 133] on div at bounding box center [129, 102] width 280 height 153
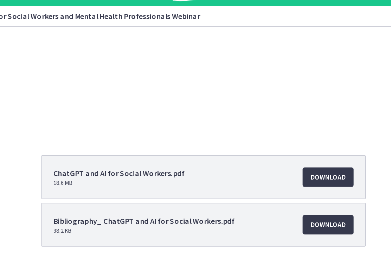
scroll to position [76, 0]
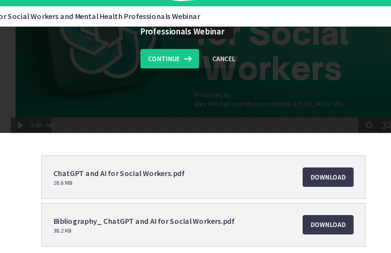
scroll to position [0, 0]
click at [156, 56] on span "Continue" at bounding box center [167, 60] width 23 height 8
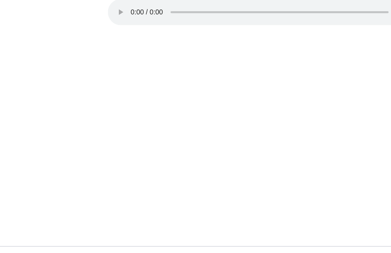
click at [217, 239] on icon at bounding box center [218, 242] width 7 height 6
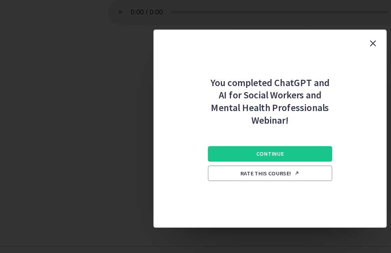
click at [227, 158] on button "Continue" at bounding box center [196, 163] width 90 height 11
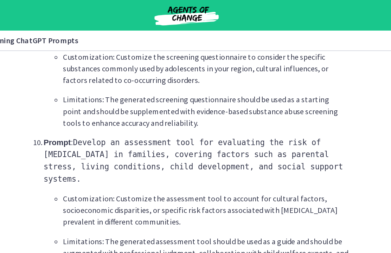
scroll to position [1095, 0]
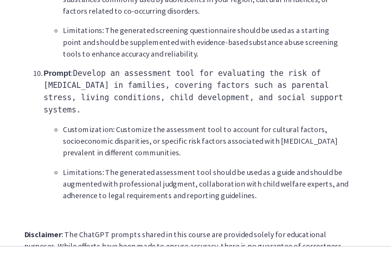
click at [171, 239] on span "Complete & continue" at bounding box center [193, 242] width 45 height 6
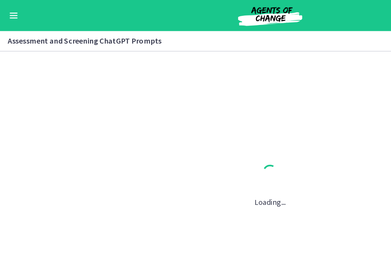
scroll to position [0, 0]
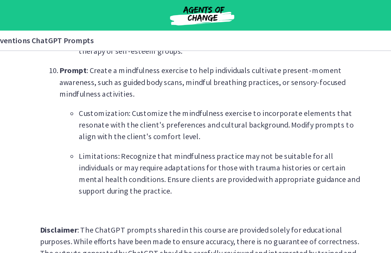
scroll to position [1017, 0]
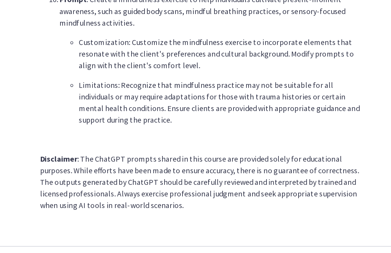
click at [165, 236] on button "Complete & continue" at bounding box center [196, 241] width 62 height 11
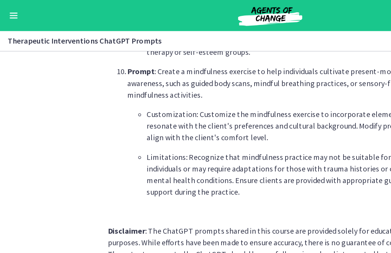
scroll to position [0, 0]
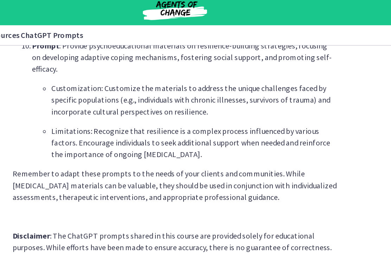
scroll to position [989, 0]
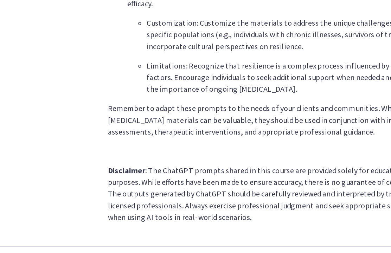
click at [219, 239] on icon at bounding box center [218, 242] width 7 height 6
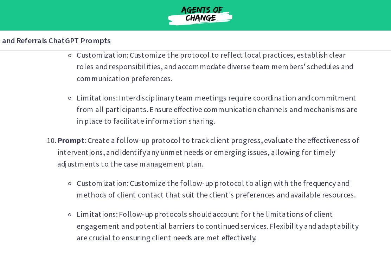
scroll to position [967, 0]
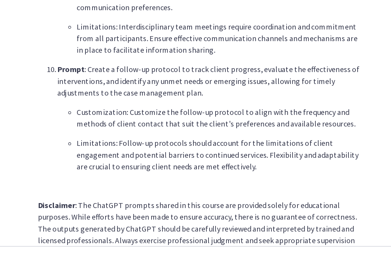
click at [215, 239] on icon at bounding box center [218, 242] width 7 height 6
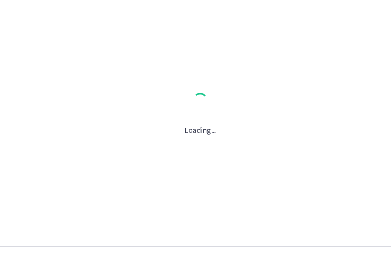
scroll to position [0, 0]
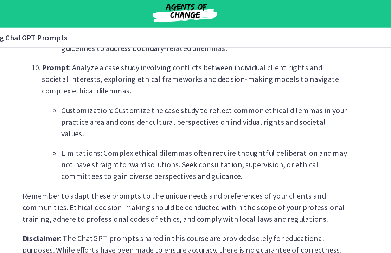
scroll to position [992, 0]
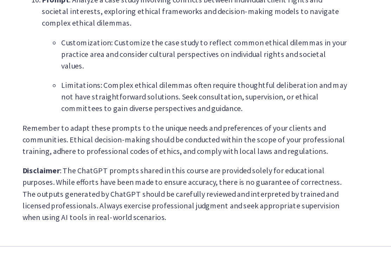
click at [215, 239] on icon at bounding box center [218, 242] width 7 height 6
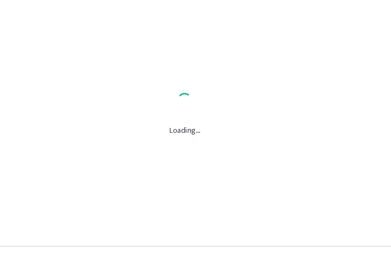
scroll to position [0, 0]
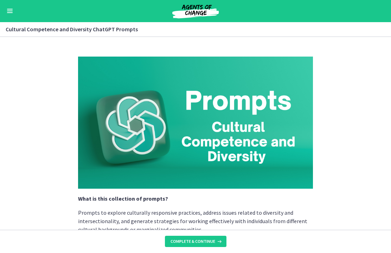
click at [212, 240] on span "Complete & continue" at bounding box center [193, 242] width 45 height 6
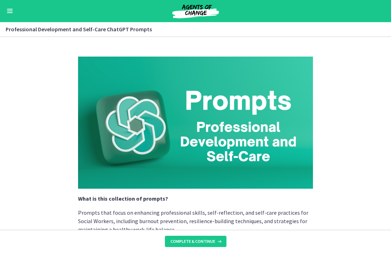
click at [202, 244] on span "Complete & continue" at bounding box center [193, 242] width 45 height 6
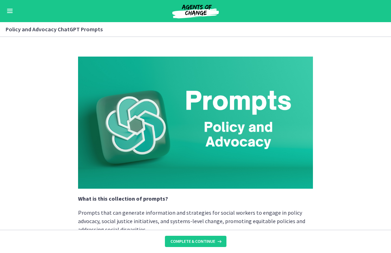
click at [213, 242] on span "Complete & continue" at bounding box center [193, 242] width 45 height 6
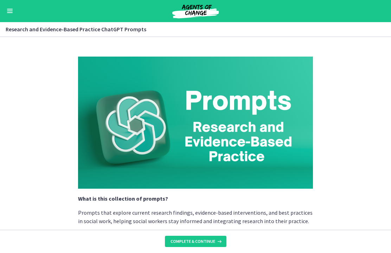
click at [213, 241] on span "Complete & continue" at bounding box center [193, 242] width 45 height 6
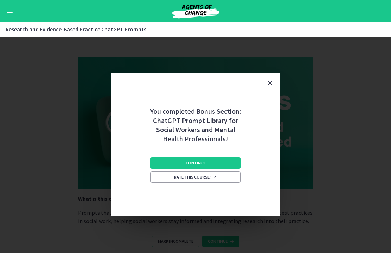
click at [225, 162] on button "Continue" at bounding box center [196, 163] width 90 height 11
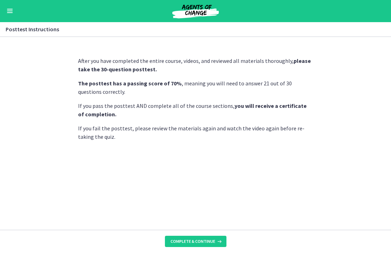
click at [210, 242] on span "Complete & continue" at bounding box center [193, 242] width 45 height 6
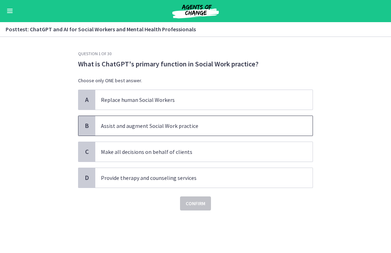
click at [253, 125] on p "Assist and augment Social Work practice" at bounding box center [197, 126] width 192 height 8
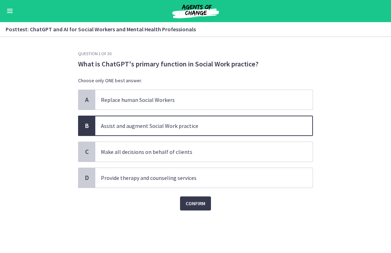
click at [202, 205] on span "Confirm" at bounding box center [196, 204] width 20 height 8
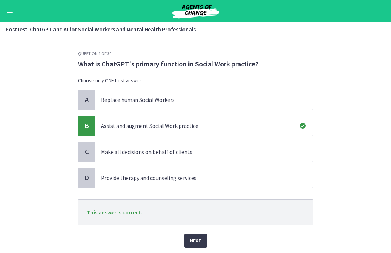
click at [194, 248] on button "Next" at bounding box center [195, 241] width 23 height 14
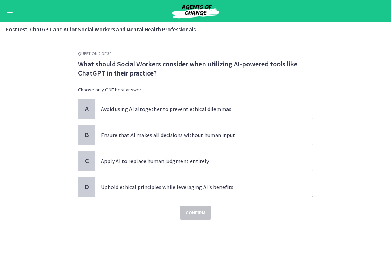
click at [241, 189] on p "Uphold ethical principles while leveraging AI's benefits" at bounding box center [197, 187] width 192 height 8
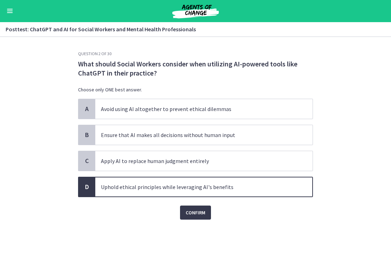
click at [203, 217] on span "Confirm" at bounding box center [196, 213] width 20 height 8
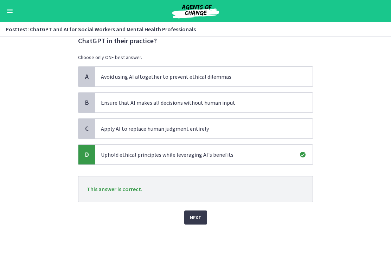
scroll to position [32, 0]
click at [200, 222] on span "Next" at bounding box center [196, 218] width 12 height 8
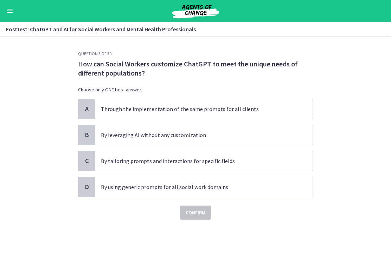
scroll to position [0, 0]
click at [253, 166] on span "By tailoring prompts and interactions for specific fields" at bounding box center [203, 162] width 217 height 20
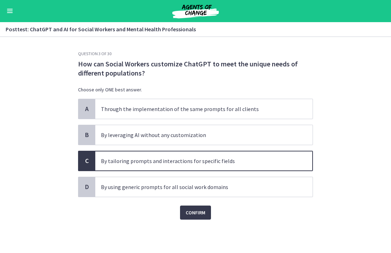
click at [211, 217] on button "Confirm" at bounding box center [195, 213] width 31 height 14
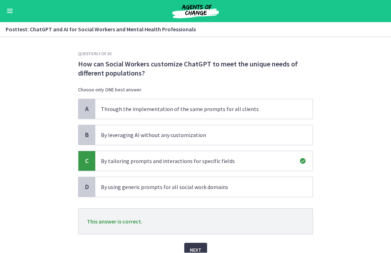
click at [204, 246] on button "Next" at bounding box center [195, 251] width 23 height 14
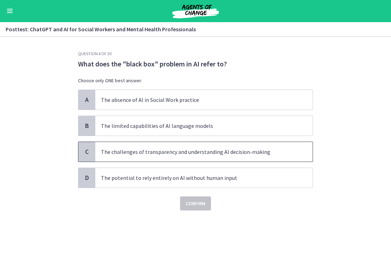
click at [258, 146] on span "The challenges of transparency and understanding AI decision-making" at bounding box center [203, 153] width 217 height 20
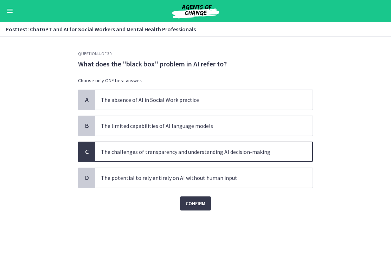
click at [198, 208] on span "Confirm" at bounding box center [196, 204] width 20 height 8
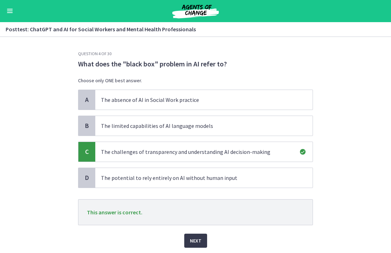
click at [195, 239] on span "Next" at bounding box center [196, 241] width 12 height 8
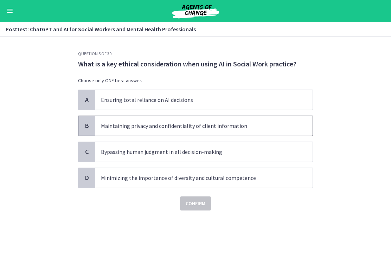
click at [284, 127] on p "Maintaining privacy and confidentiality of client information" at bounding box center [197, 126] width 192 height 8
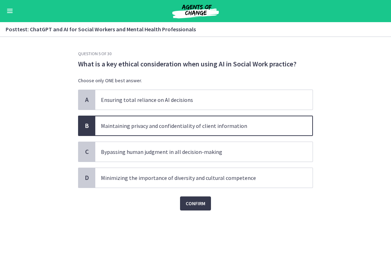
click at [204, 202] on span "Confirm" at bounding box center [196, 204] width 20 height 8
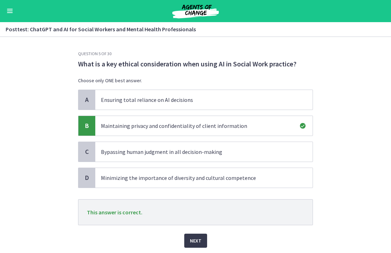
click at [196, 234] on button "Next" at bounding box center [195, 241] width 23 height 14
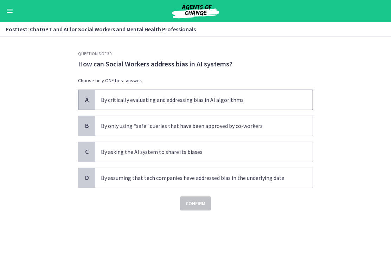
click at [272, 100] on p "By critically evaluating and addressing bias in AI algorithms" at bounding box center [197, 100] width 192 height 8
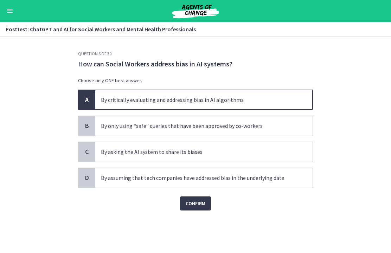
click at [204, 198] on button "Confirm" at bounding box center [195, 204] width 31 height 14
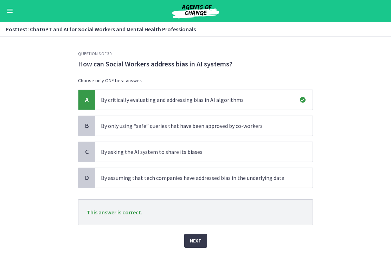
click at [211, 241] on div "Next" at bounding box center [195, 237] width 235 height 23
click at [199, 241] on span "Next" at bounding box center [196, 241] width 12 height 8
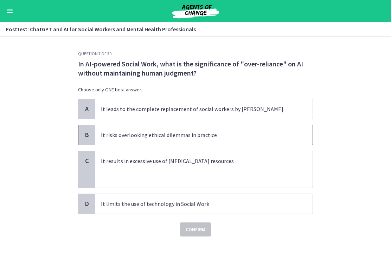
click at [265, 135] on p "It risks overlooking ethical dilemmas in practice" at bounding box center [197, 135] width 192 height 8
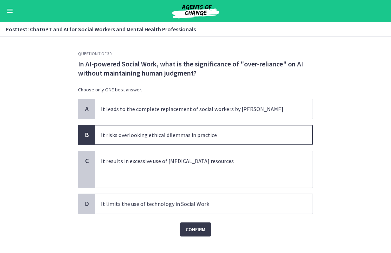
click at [209, 229] on button "Confirm" at bounding box center [195, 230] width 31 height 14
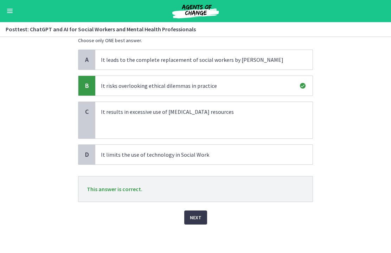
scroll to position [49, 0]
click at [198, 215] on span "Next" at bounding box center [196, 218] width 12 height 8
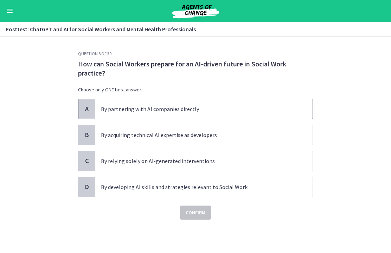
click at [263, 110] on p "By partnering with AI companies directly" at bounding box center [197, 109] width 192 height 8
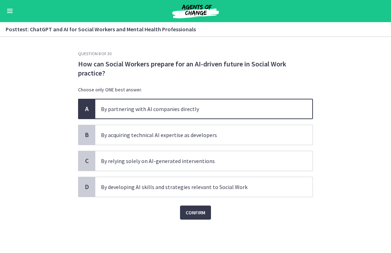
click at [203, 212] on span "Confirm" at bounding box center [196, 213] width 20 height 8
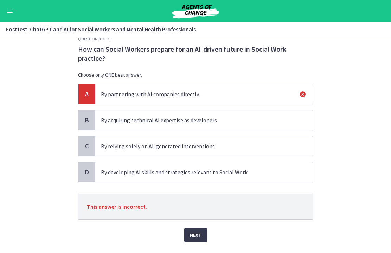
scroll to position [15, 0]
click at [194, 236] on span "Next" at bounding box center [196, 235] width 12 height 8
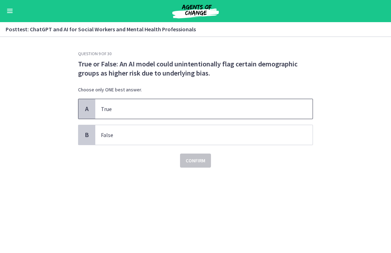
click at [265, 108] on p "True" at bounding box center [197, 109] width 192 height 8
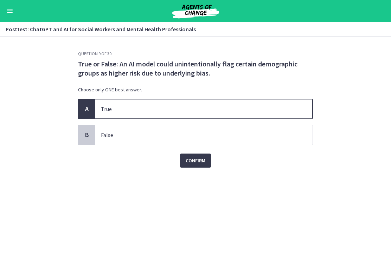
click at [203, 163] on span "Confirm" at bounding box center [196, 161] width 20 height 8
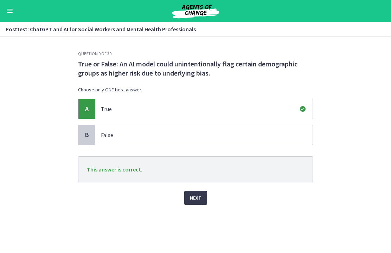
click at [201, 200] on button "Next" at bounding box center [195, 198] width 23 height 14
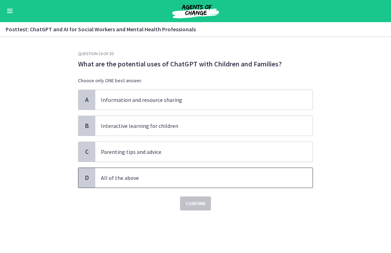
click at [232, 181] on p "All of the above" at bounding box center [197, 178] width 192 height 8
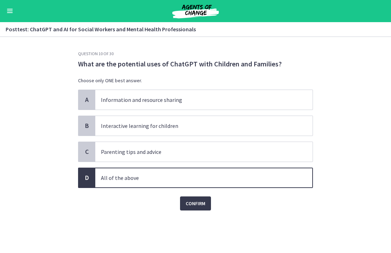
click at [202, 207] on span "Confirm" at bounding box center [196, 204] width 20 height 8
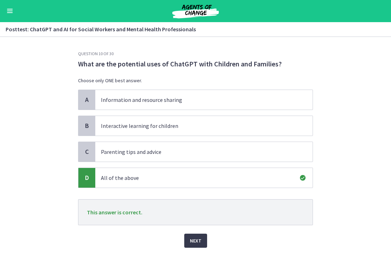
click at [200, 240] on span "Next" at bounding box center [196, 241] width 12 height 8
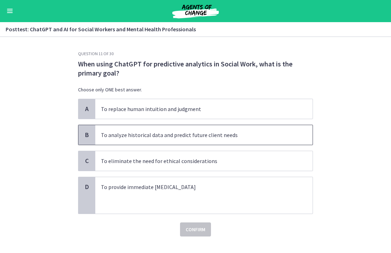
click at [259, 138] on p "To analyze historical data and predict future client needs" at bounding box center [197, 135] width 192 height 8
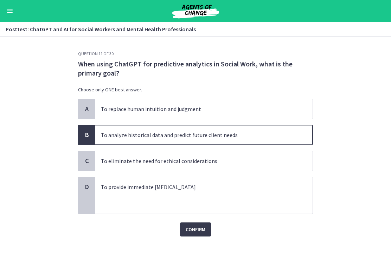
click at [201, 231] on span "Confirm" at bounding box center [196, 230] width 20 height 8
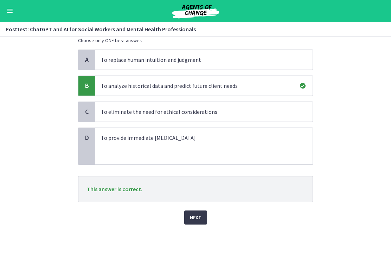
scroll to position [49, 0]
click at [196, 221] on span "Next" at bounding box center [196, 218] width 12 height 8
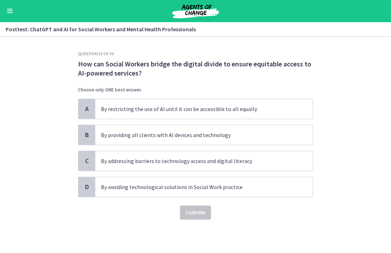
scroll to position [0, 0]
click at [257, 162] on p "By addressing barriers to technology access and digital literacy" at bounding box center [197, 161] width 192 height 8
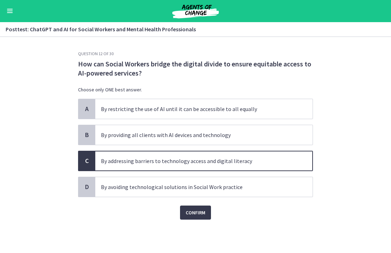
click at [198, 219] on button "Confirm" at bounding box center [195, 213] width 31 height 14
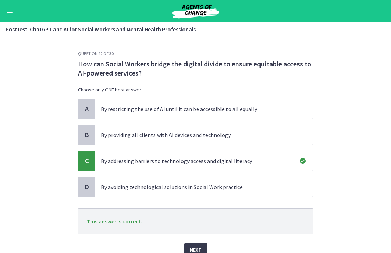
click at [199, 246] on span "Next" at bounding box center [196, 250] width 12 height 8
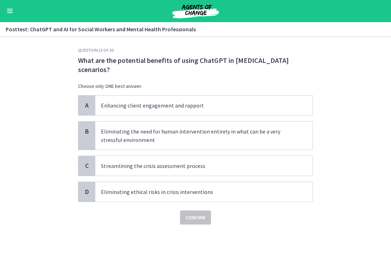
scroll to position [4, 0]
click at [224, 166] on p "Streamlining the crisis assessment process" at bounding box center [197, 166] width 192 height 8
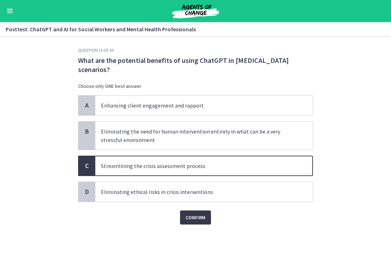
click at [201, 219] on span "Confirm" at bounding box center [196, 218] width 20 height 8
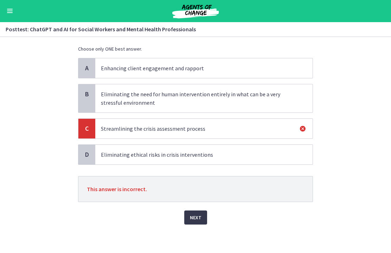
scroll to position [41, 0]
click at [195, 216] on span "Next" at bounding box center [196, 218] width 12 height 8
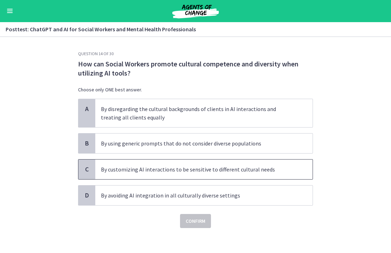
click at [260, 170] on p "By customizing AI interactions to be sensitive to different cultural needs" at bounding box center [197, 170] width 192 height 8
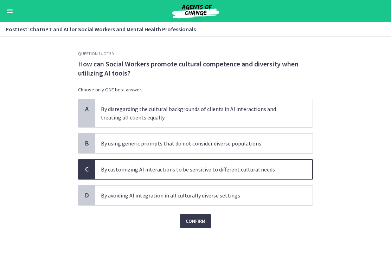
click at [202, 221] on span "Confirm" at bounding box center [196, 221] width 20 height 8
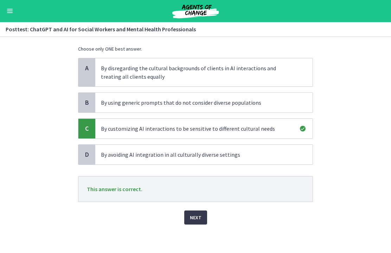
scroll to position [41, 0]
click at [199, 222] on span "Next" at bounding box center [196, 218] width 12 height 8
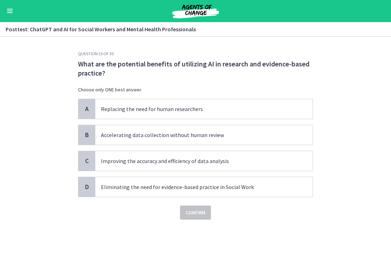
scroll to position [0, 0]
click at [139, 161] on p "Improving the accuracy and efficiency of data analysis" at bounding box center [197, 161] width 192 height 8
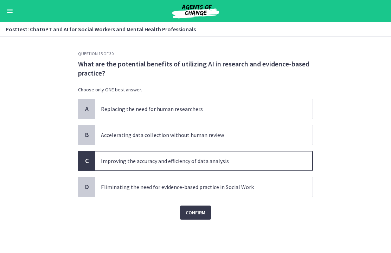
click at [195, 210] on span "Confirm" at bounding box center [196, 213] width 20 height 8
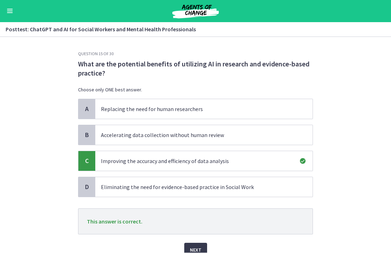
click at [190, 248] on span "Next" at bounding box center [196, 250] width 12 height 8
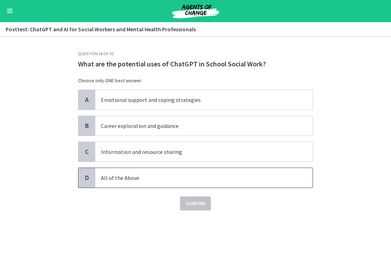
click at [133, 176] on p "All of the Above" at bounding box center [197, 178] width 192 height 8
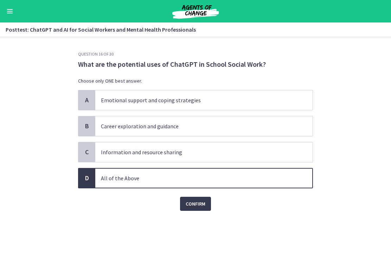
click at [196, 203] on span "Confirm" at bounding box center [196, 204] width 20 height 8
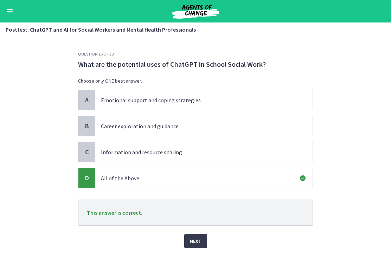
click at [201, 241] on span "Next" at bounding box center [196, 241] width 12 height 8
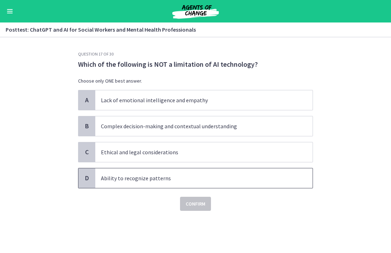
click at [206, 177] on p "Ability to recognize patterns" at bounding box center [197, 178] width 192 height 8
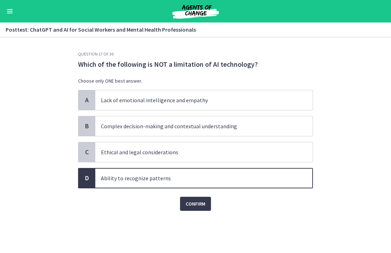
click at [199, 205] on span "Confirm" at bounding box center [196, 204] width 20 height 8
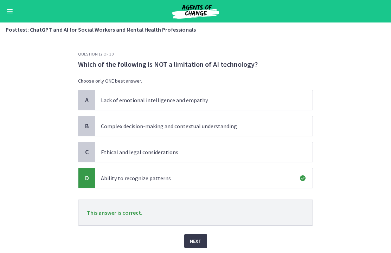
click at [202, 242] on button "Next" at bounding box center [195, 241] width 23 height 14
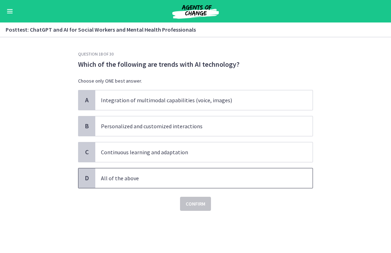
click at [204, 182] on p "All of the above" at bounding box center [197, 178] width 192 height 8
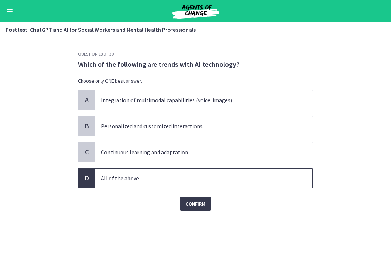
click at [200, 205] on span "Confirm" at bounding box center [196, 204] width 20 height 8
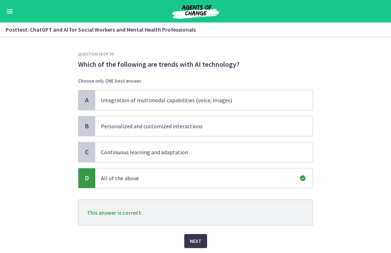
click at [202, 244] on button "Next" at bounding box center [195, 241] width 23 height 14
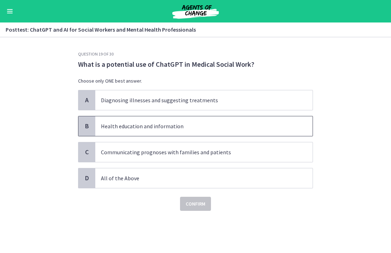
click at [136, 127] on p "Health education and information" at bounding box center [197, 126] width 192 height 8
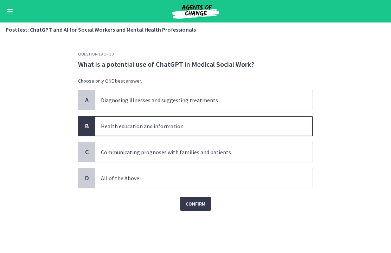
click at [202, 205] on span "Confirm" at bounding box center [196, 204] width 20 height 8
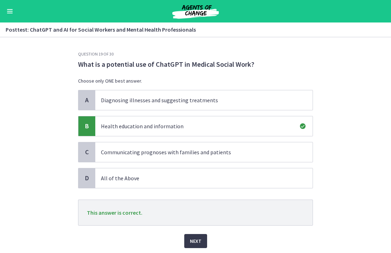
click at [200, 240] on span "Next" at bounding box center [196, 241] width 12 height 8
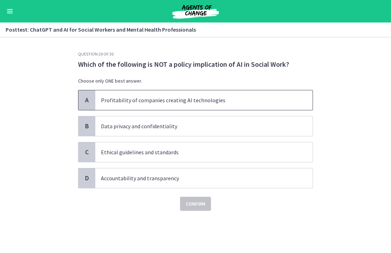
click at [182, 101] on p "Profitability of companies creating AI technologies" at bounding box center [197, 100] width 192 height 8
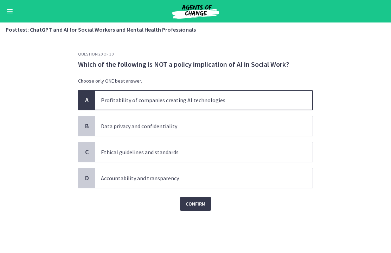
click at [203, 203] on span "Confirm" at bounding box center [196, 204] width 20 height 8
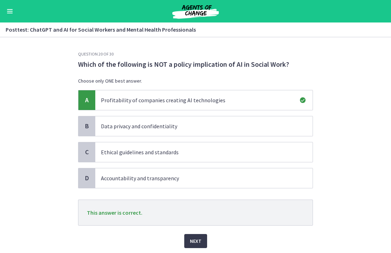
click at [199, 240] on span "Next" at bounding box center [196, 241] width 12 height 8
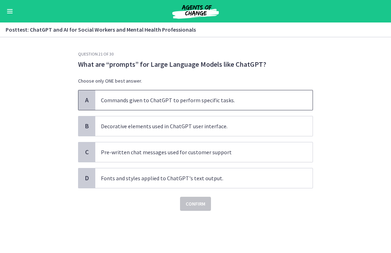
click at [237, 98] on p "Commands given to ChatGPT to perform specific tasks." at bounding box center [197, 100] width 192 height 8
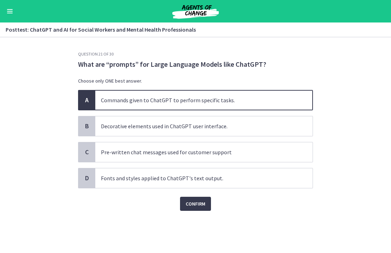
click at [202, 203] on span "Confirm" at bounding box center [196, 204] width 20 height 8
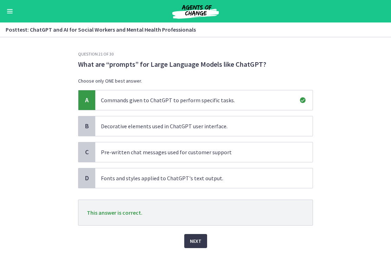
click at [200, 235] on button "Next" at bounding box center [195, 241] width 23 height 14
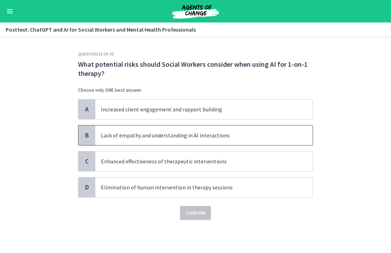
click at [219, 140] on span "Lack of empathy and understanding in AI interactions" at bounding box center [203, 136] width 217 height 20
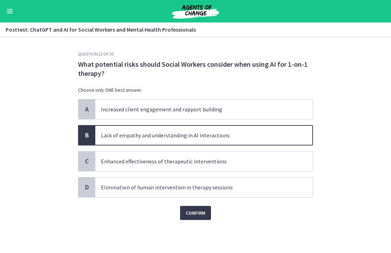
click at [208, 211] on button "Confirm" at bounding box center [195, 213] width 31 height 14
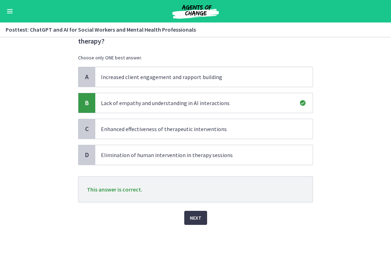
scroll to position [32, 0]
click at [200, 220] on span "Next" at bounding box center [196, 218] width 12 height 8
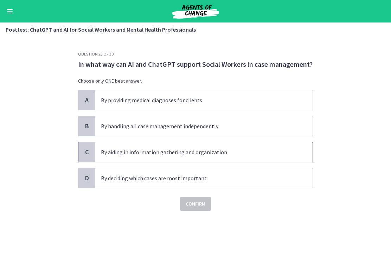
click at [247, 152] on p "By aiding in information gathering and organization" at bounding box center [197, 152] width 192 height 8
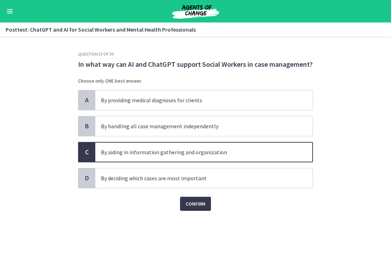
click at [207, 206] on button "Confirm" at bounding box center [195, 204] width 31 height 14
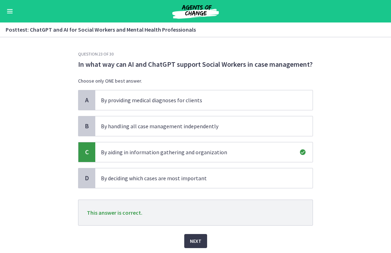
click at [200, 245] on span "Next" at bounding box center [196, 241] width 12 height 8
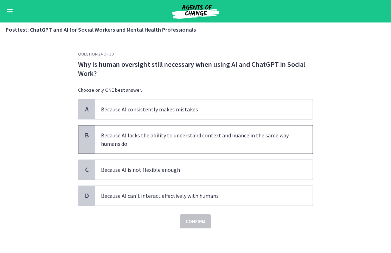
click at [242, 137] on p "Because AI lacks the ability to understand context and nuance in the same way h…" at bounding box center [197, 139] width 192 height 17
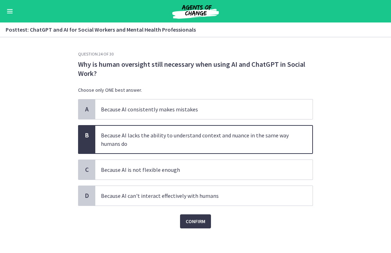
click at [203, 220] on span "Confirm" at bounding box center [196, 221] width 20 height 8
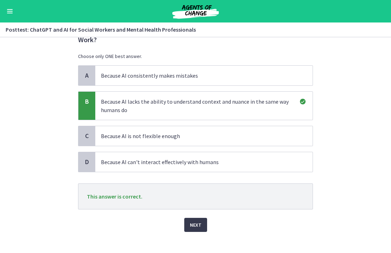
scroll to position [34, 0]
click at [204, 227] on button "Next" at bounding box center [195, 224] width 23 height 14
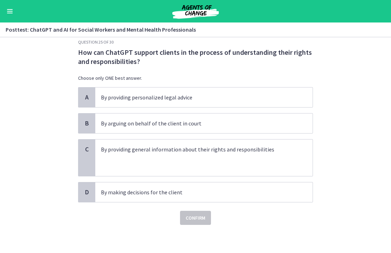
scroll to position [0, 0]
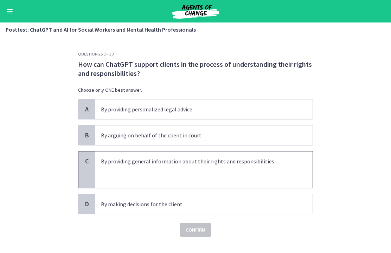
click at [238, 170] on p at bounding box center [197, 170] width 192 height 8
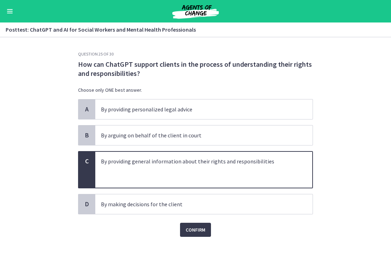
click at [205, 232] on span "Confirm" at bounding box center [196, 230] width 20 height 8
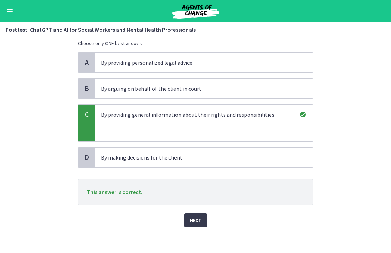
click at [198, 221] on span "Next" at bounding box center [196, 220] width 12 height 8
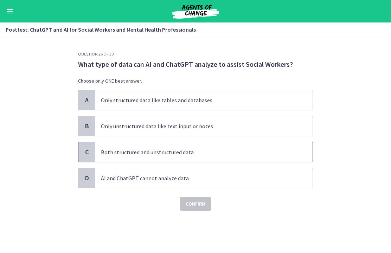
click at [226, 150] on p "Both structured and unstructured data" at bounding box center [197, 152] width 192 height 8
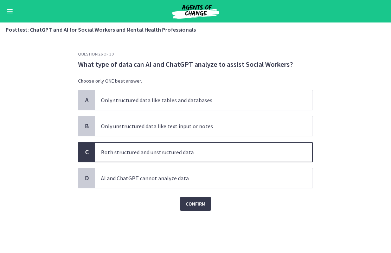
click at [197, 204] on span "Confirm" at bounding box center [196, 204] width 20 height 8
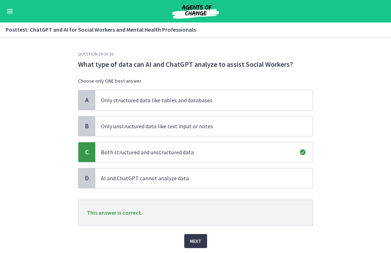
click at [203, 243] on button "Next" at bounding box center [195, 241] width 23 height 14
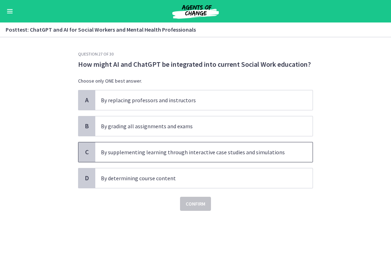
click at [229, 150] on p "By supplementing learning through interactive case studies and simulations" at bounding box center [197, 152] width 192 height 8
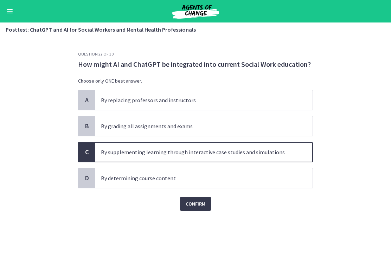
click at [201, 203] on span "Confirm" at bounding box center [196, 204] width 20 height 8
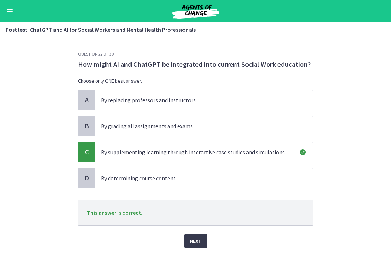
click at [200, 241] on span "Next" at bounding box center [196, 241] width 12 height 8
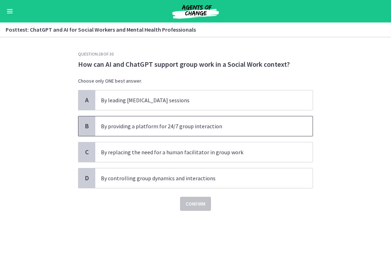
click at [233, 123] on p "By providing a platform for 24/7 group interaction" at bounding box center [197, 126] width 192 height 8
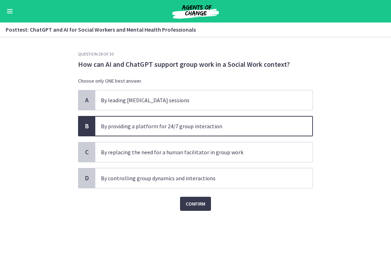
click at [203, 205] on span "Confirm" at bounding box center [196, 204] width 20 height 8
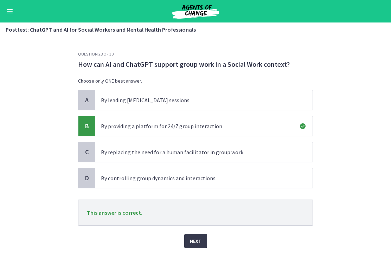
click at [201, 242] on button "Next" at bounding box center [195, 241] width 23 height 14
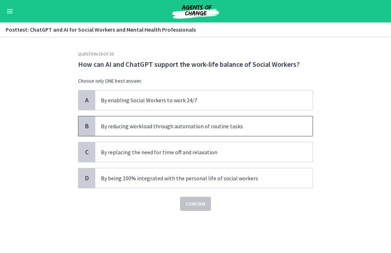
click at [234, 122] on p "By reducing workload through automation of routine tasks" at bounding box center [197, 126] width 192 height 8
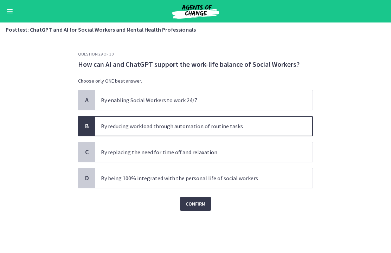
click at [204, 203] on span "Confirm" at bounding box center [196, 204] width 20 height 8
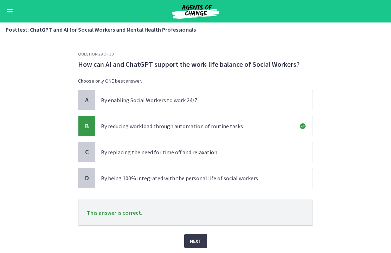
click at [199, 239] on span "Next" at bounding box center [196, 241] width 12 height 8
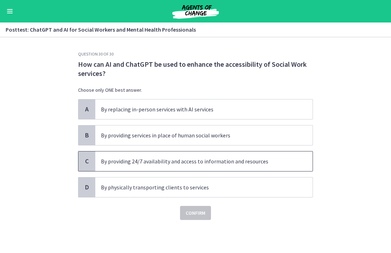
click at [247, 163] on p "By providing 24/7 availability and access to information and resources" at bounding box center [197, 161] width 192 height 8
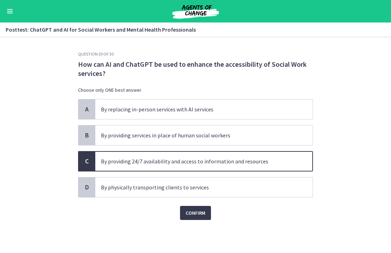
click at [198, 211] on span "Confirm" at bounding box center [196, 213] width 20 height 8
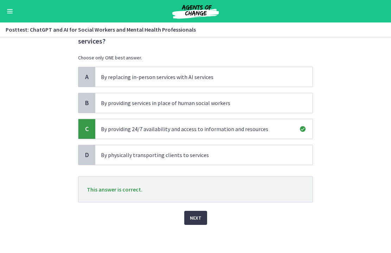
scroll to position [32, 0]
click at [198, 220] on span "Next" at bounding box center [196, 218] width 12 height 8
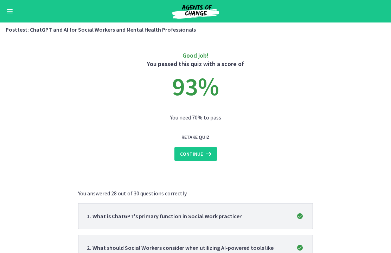
scroll to position [0, 0]
click at [205, 152] on icon at bounding box center [208, 154] width 10 height 8
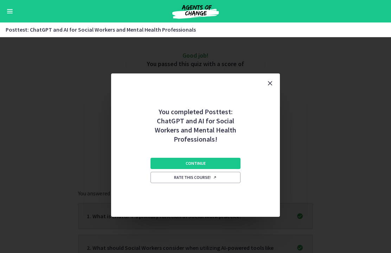
click at [227, 165] on button "Continue" at bounding box center [196, 163] width 90 height 11
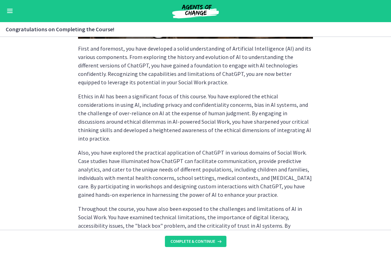
scroll to position [169, 0]
click at [201, 242] on span "Complete & continue" at bounding box center [193, 242] width 45 height 6
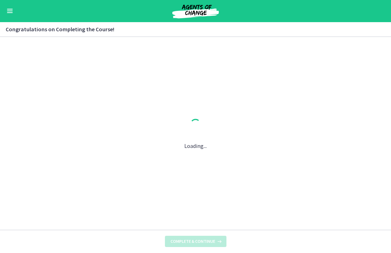
scroll to position [0, 0]
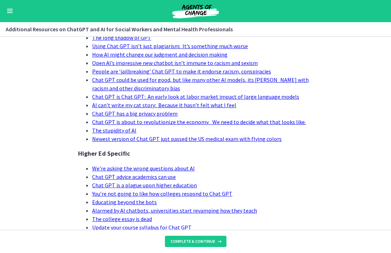
click at [210, 240] on span "Complete & continue" at bounding box center [193, 242] width 45 height 6
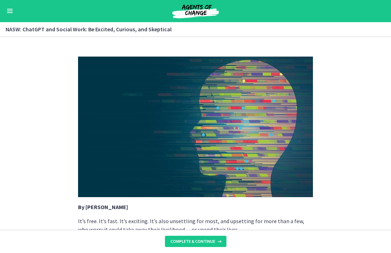
click at [204, 241] on span "Complete & continue" at bounding box center [193, 242] width 45 height 6
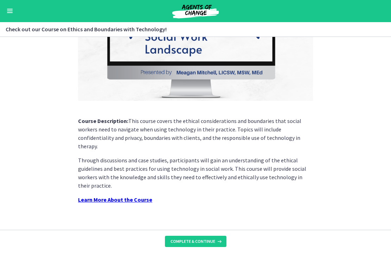
scroll to position [110, 0]
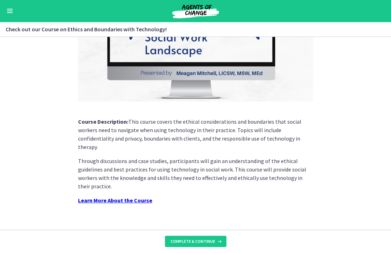
click at [205, 240] on span "Complete & continue" at bounding box center [193, 242] width 45 height 6
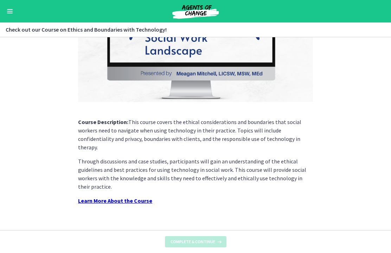
scroll to position [0, 0]
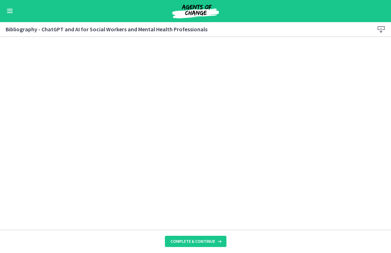
click at [210, 240] on span "Complete & continue" at bounding box center [193, 242] width 45 height 6
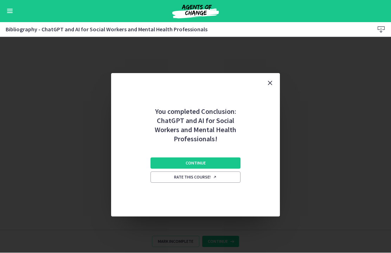
click at [226, 161] on button "Continue" at bounding box center [196, 163] width 90 height 11
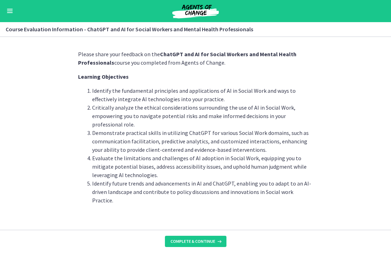
scroll to position [7, 0]
click at [212, 241] on span "Complete & continue" at bounding box center [193, 242] width 45 height 6
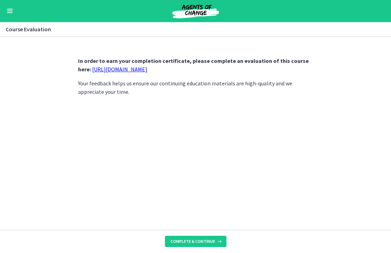
click at [144, 68] on link "[URL][DOMAIN_NAME]" at bounding box center [119, 69] width 55 height 7
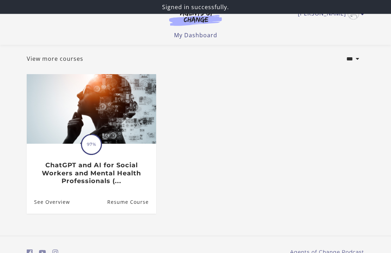
scroll to position [35, 0]
click at [124, 168] on h3 "ChatGPT and AI for Social Workers and Mental Health Professionals (..." at bounding box center [91, 174] width 114 height 24
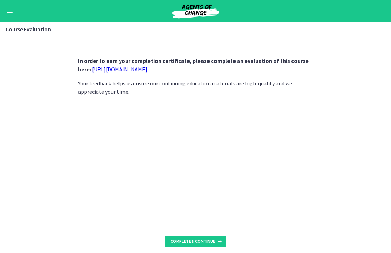
click at [221, 236] on button "Complete & continue" at bounding box center [196, 241] width 62 height 11
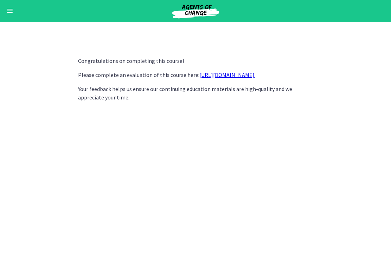
click at [251, 75] on link "[URL][DOMAIN_NAME]" at bounding box center [227, 75] width 55 height 7
